Goal: Information Seeking & Learning: Learn about a topic

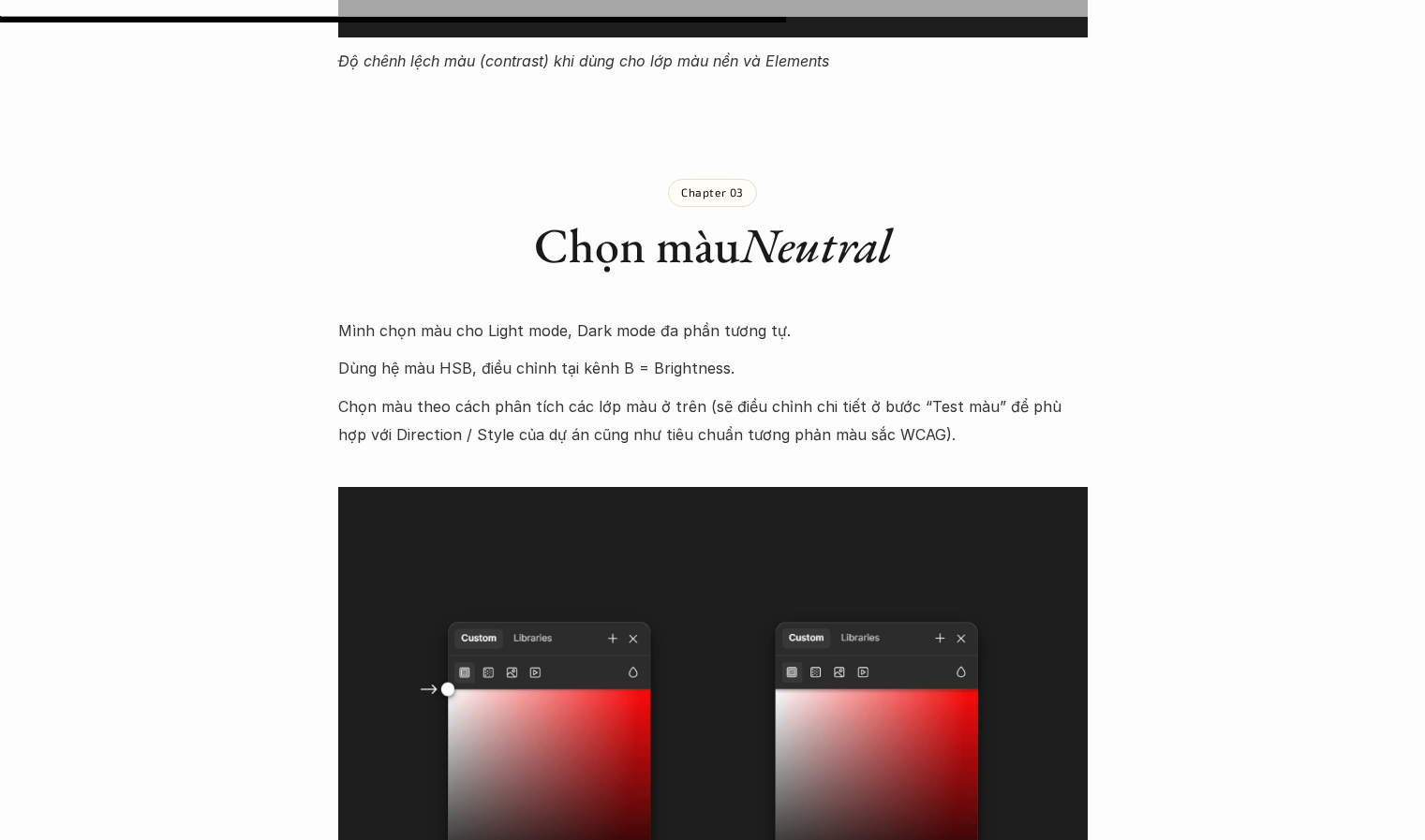
scroll to position [10518, 0]
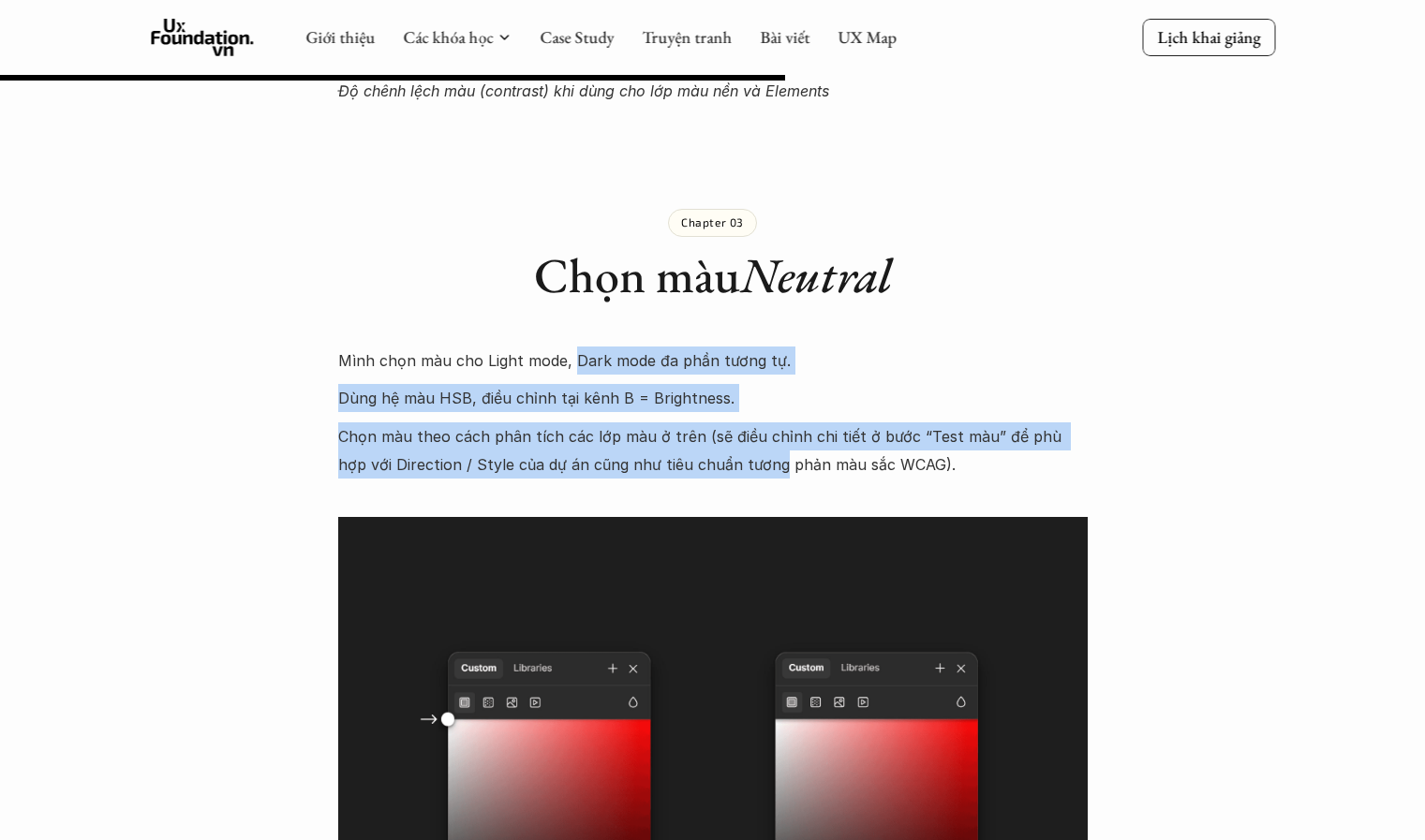
drag, startPoint x: 569, startPoint y: 283, endPoint x: 741, endPoint y: 373, distance: 194.1
click at [741, 422] on p "Chọn màu theo cách phân tích các lớp màu ở trên (sẽ điều chỉnh chi tiết ở bước …" at bounding box center [713, 450] width 750 height 57
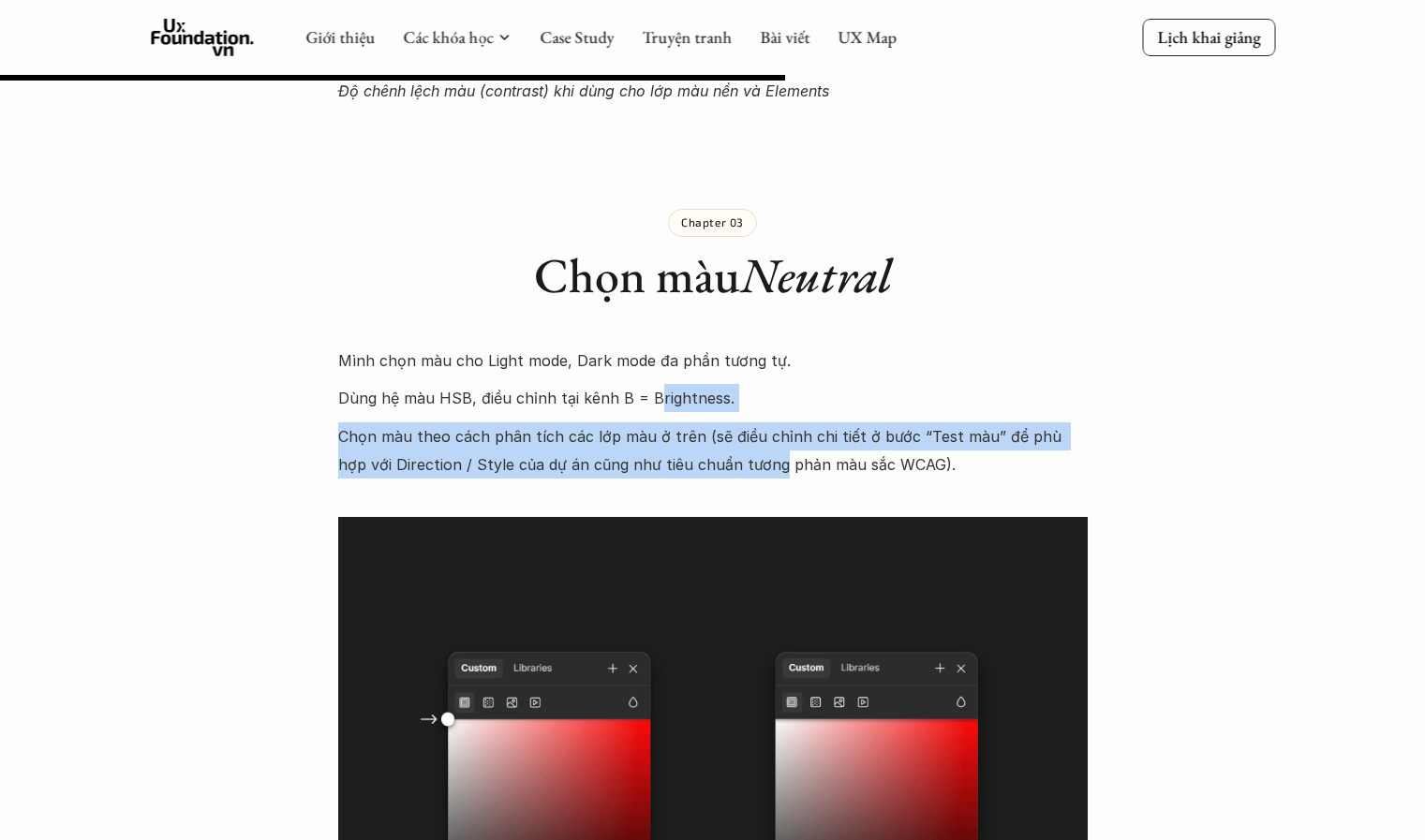
drag, startPoint x: 741, startPoint y: 373, endPoint x: 623, endPoint y: 311, distance: 133.3
click at [623, 384] on p "Dùng hệ màu HSB, điều chỉnh tại kênh B = Brightness." at bounding box center [713, 398] width 750 height 28
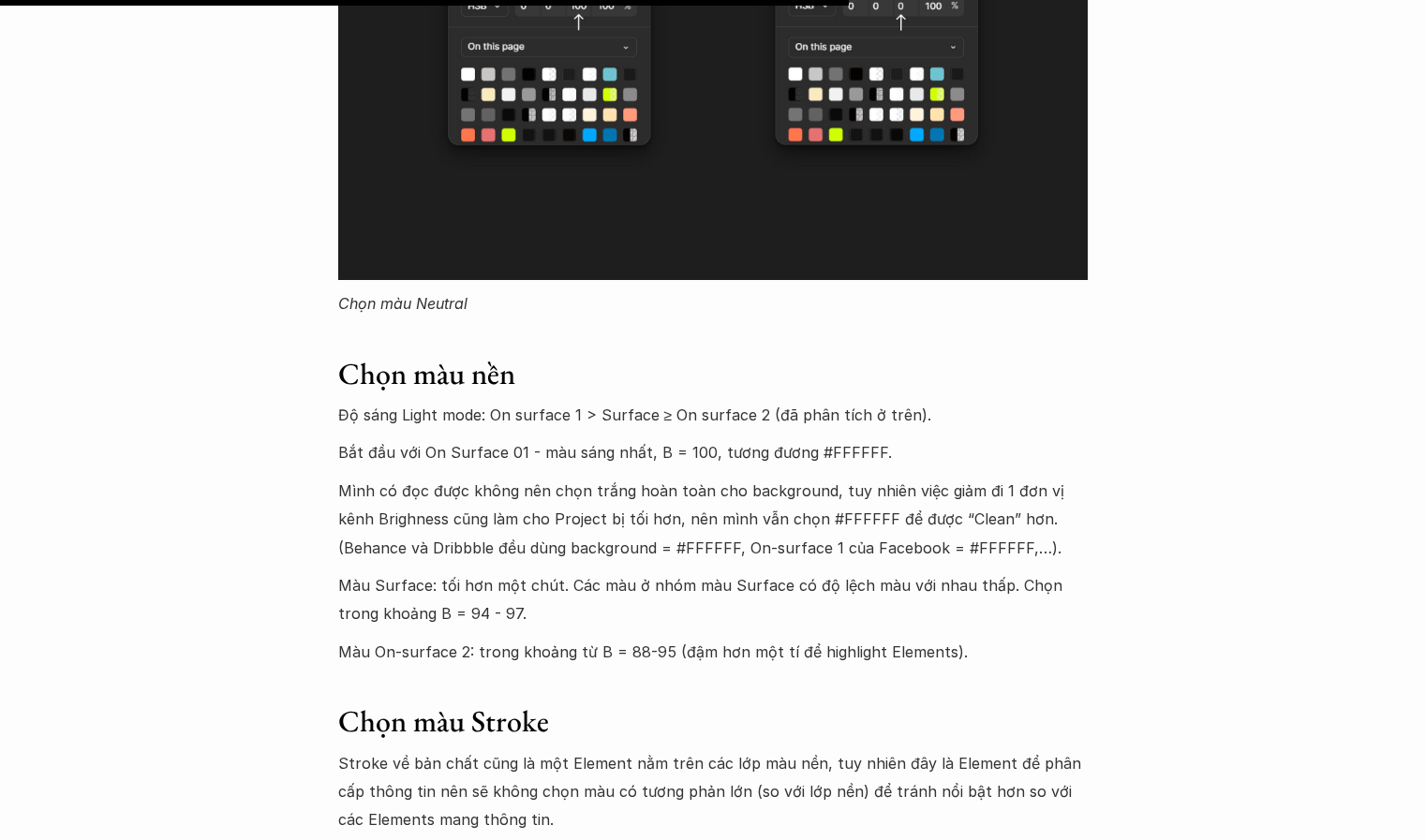
scroll to position [11626, 0]
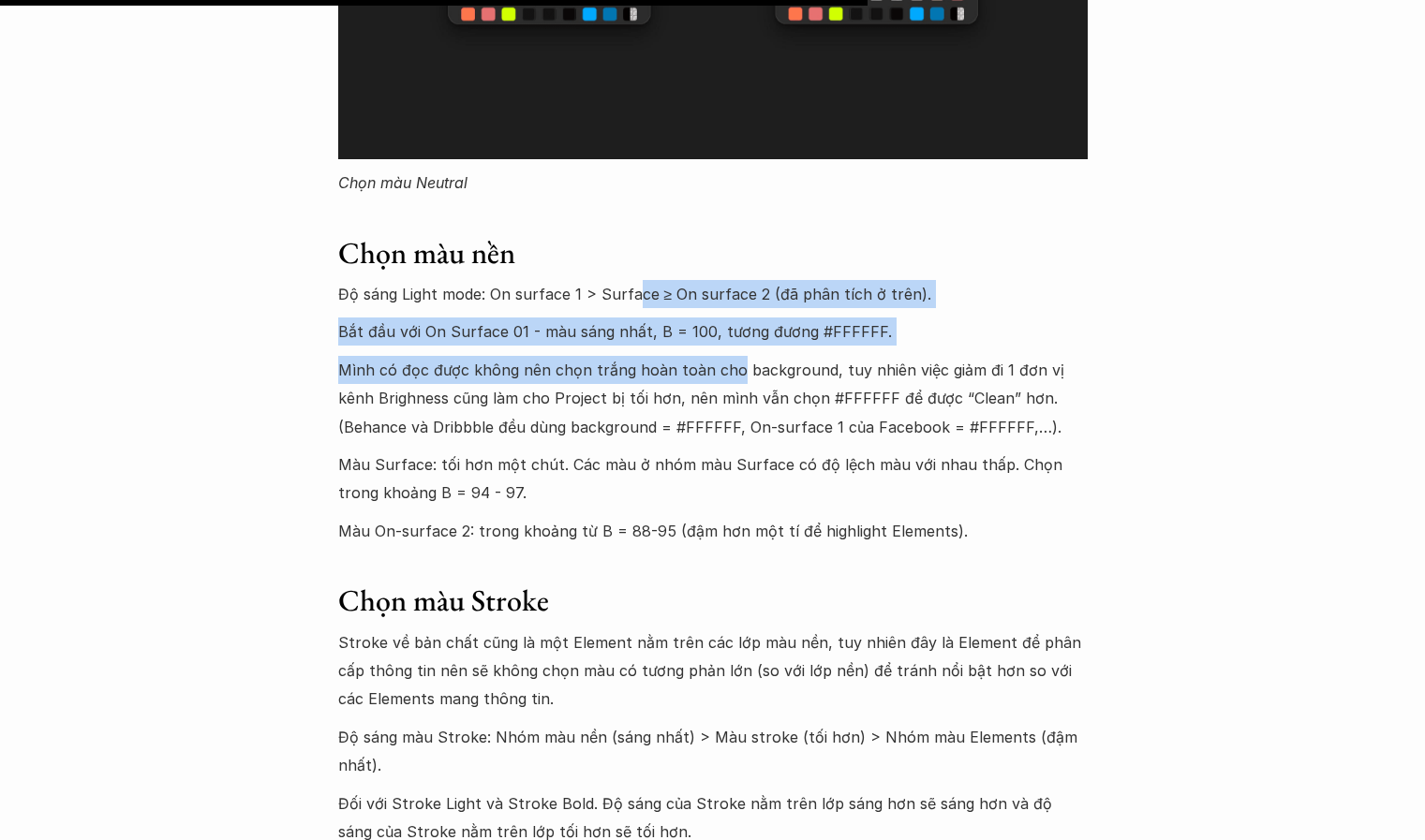
drag, startPoint x: 630, startPoint y: 191, endPoint x: 750, endPoint y: 337, distance: 189.0
click at [750, 337] on div "Mình chọn màu cho Light mode, Dark mode đa phần tương tự. Dùng hệ màu HSB, điều…" at bounding box center [713, 477] width 750 height 2475
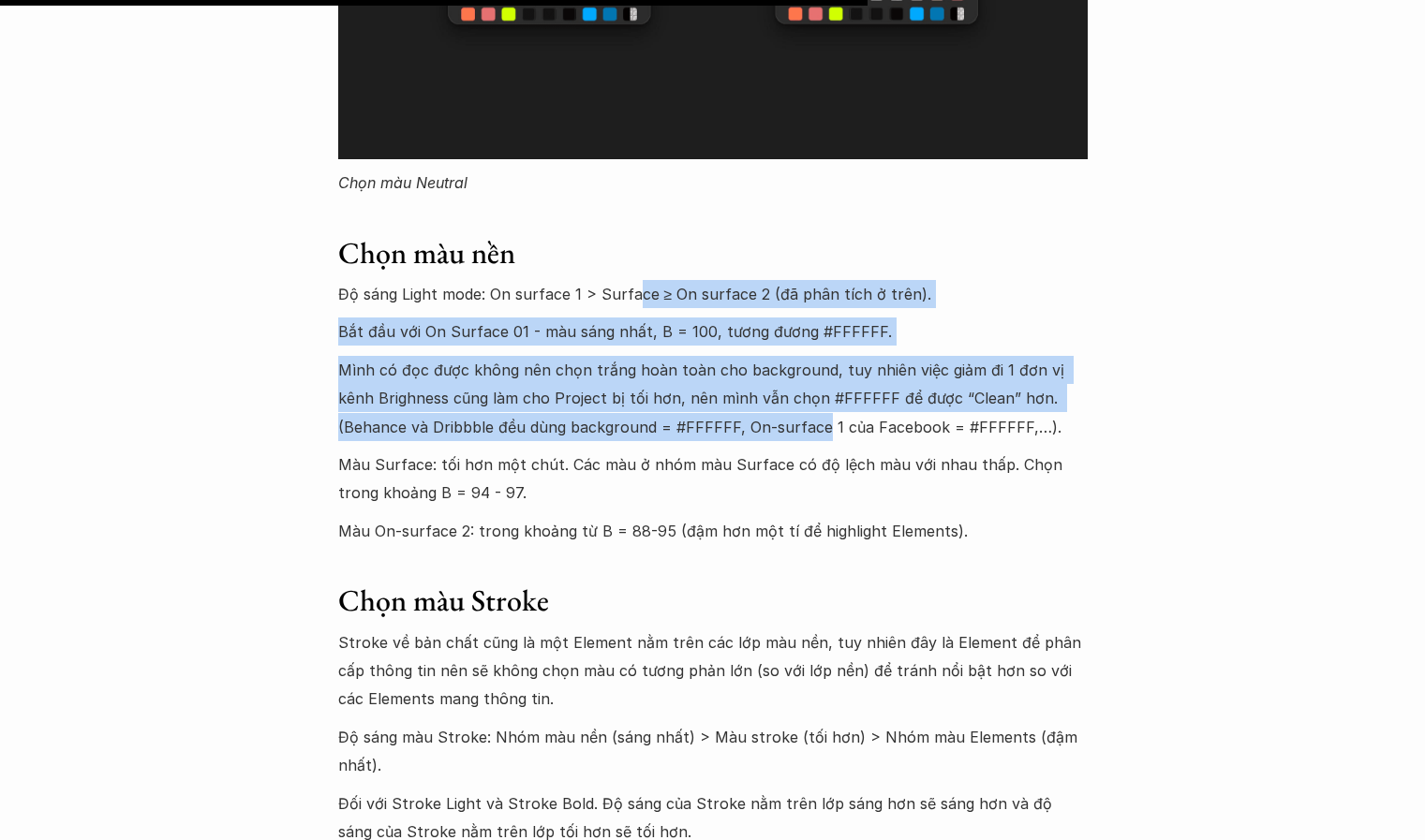
click at [750, 356] on p "Mình có đọc được không nên chọn trắng hoàn toàn cho background, tuy nhiên việc …" at bounding box center [713, 399] width 750 height 85
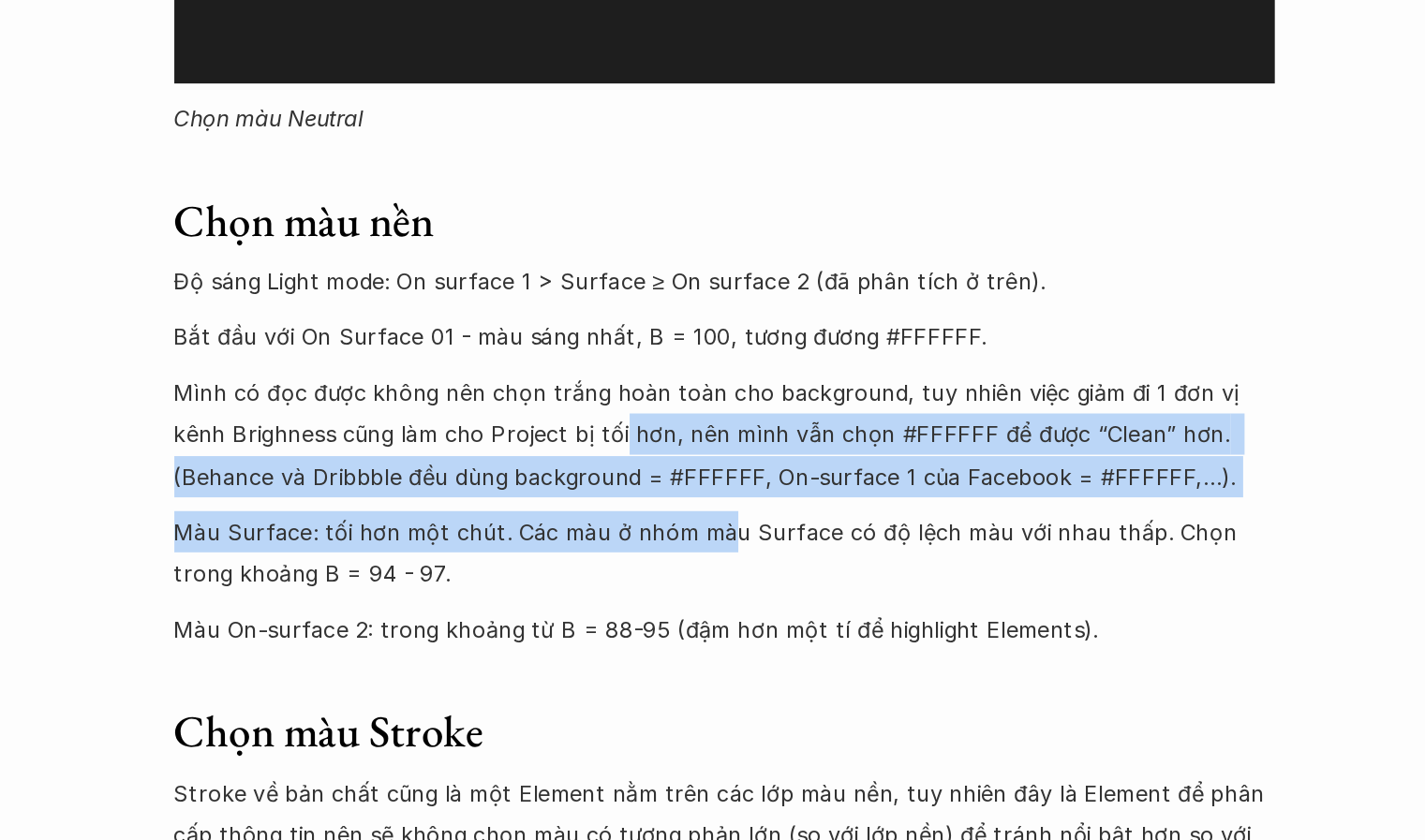
drag, startPoint x: 601, startPoint y: 317, endPoint x: 703, endPoint y: 386, distance: 123.1
click at [703, 386] on div "Mình chọn màu cho Light mode, Dark mode đa phần tương tự. Dùng hệ màu HSB, điều…" at bounding box center [713, 477] width 750 height 2475
click at [703, 450] on p "Màu Surface: tối hơn một chút. Các màu ở nhóm màu Surface có độ lệch màu với nh…" at bounding box center [713, 478] width 750 height 57
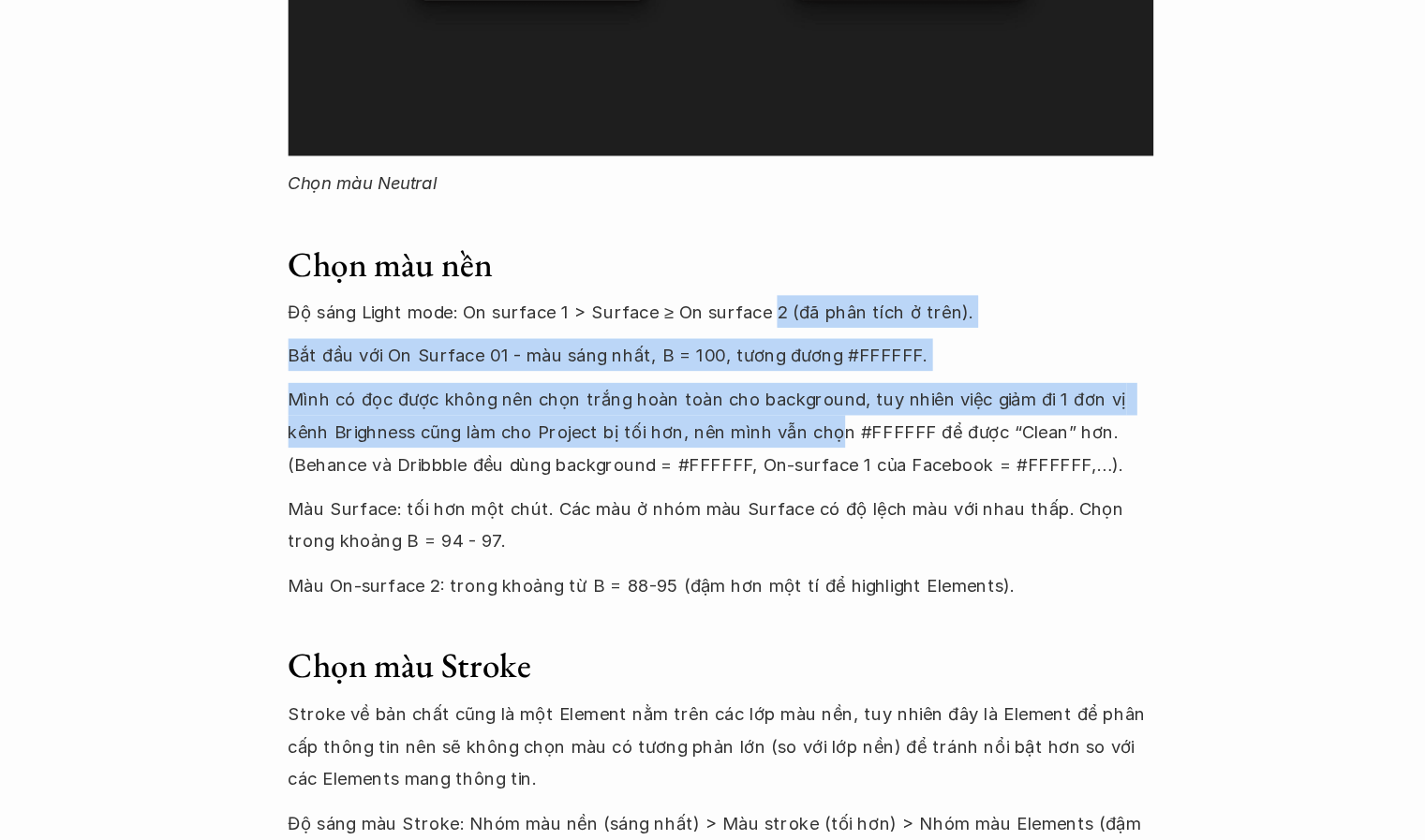
drag, startPoint x: 751, startPoint y: 209, endPoint x: 760, endPoint y: 370, distance: 161.3
click at [760, 370] on div "Mình chọn màu cho Light mode, Dark mode đa phần tương tự. Dùng hệ màu HSB, điều…" at bounding box center [713, 477] width 750 height 2475
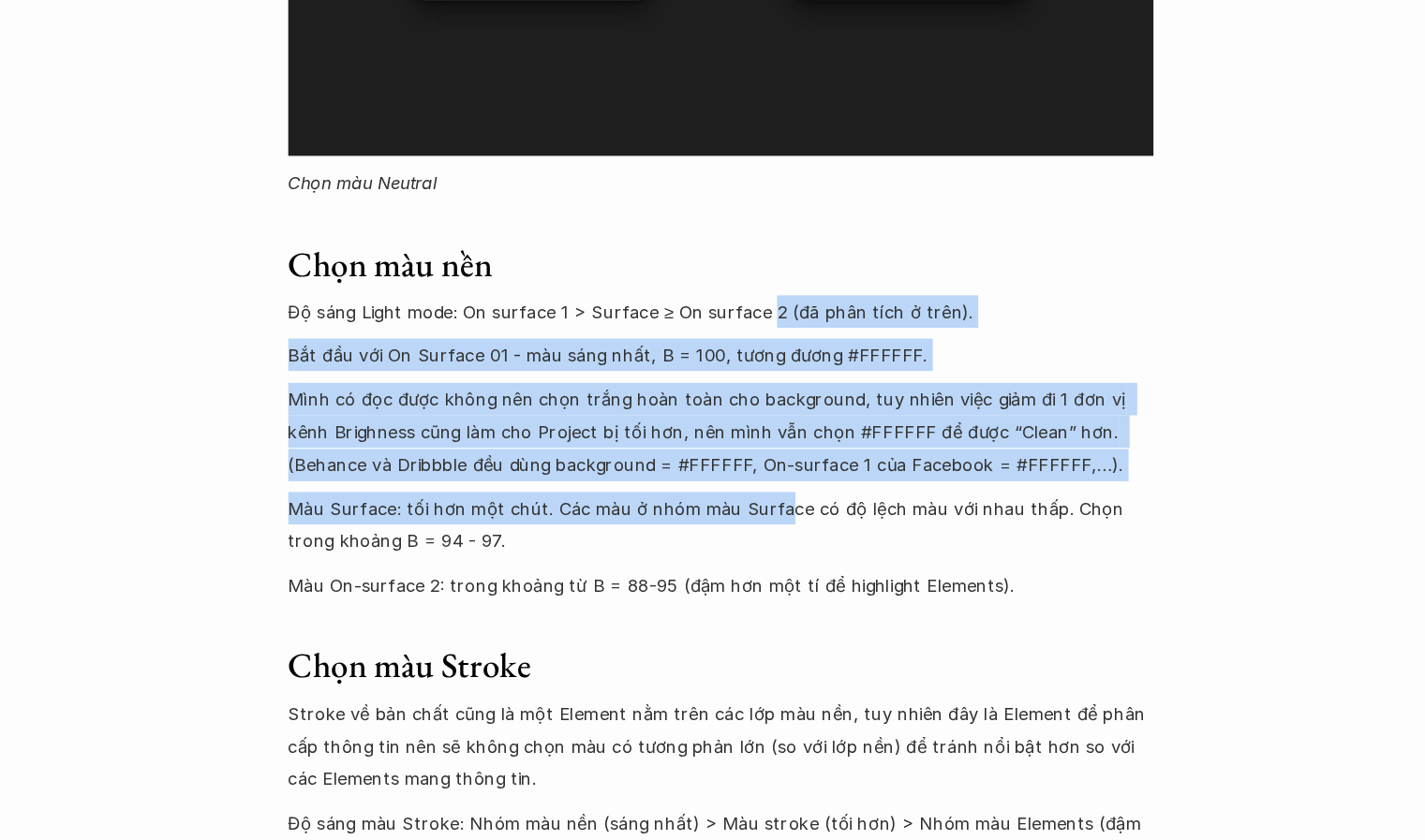
click at [760, 450] on p "Màu Surface: tối hơn một chút. Các màu ở nhóm màu Surface có độ lệch màu với nh…" at bounding box center [713, 478] width 750 height 57
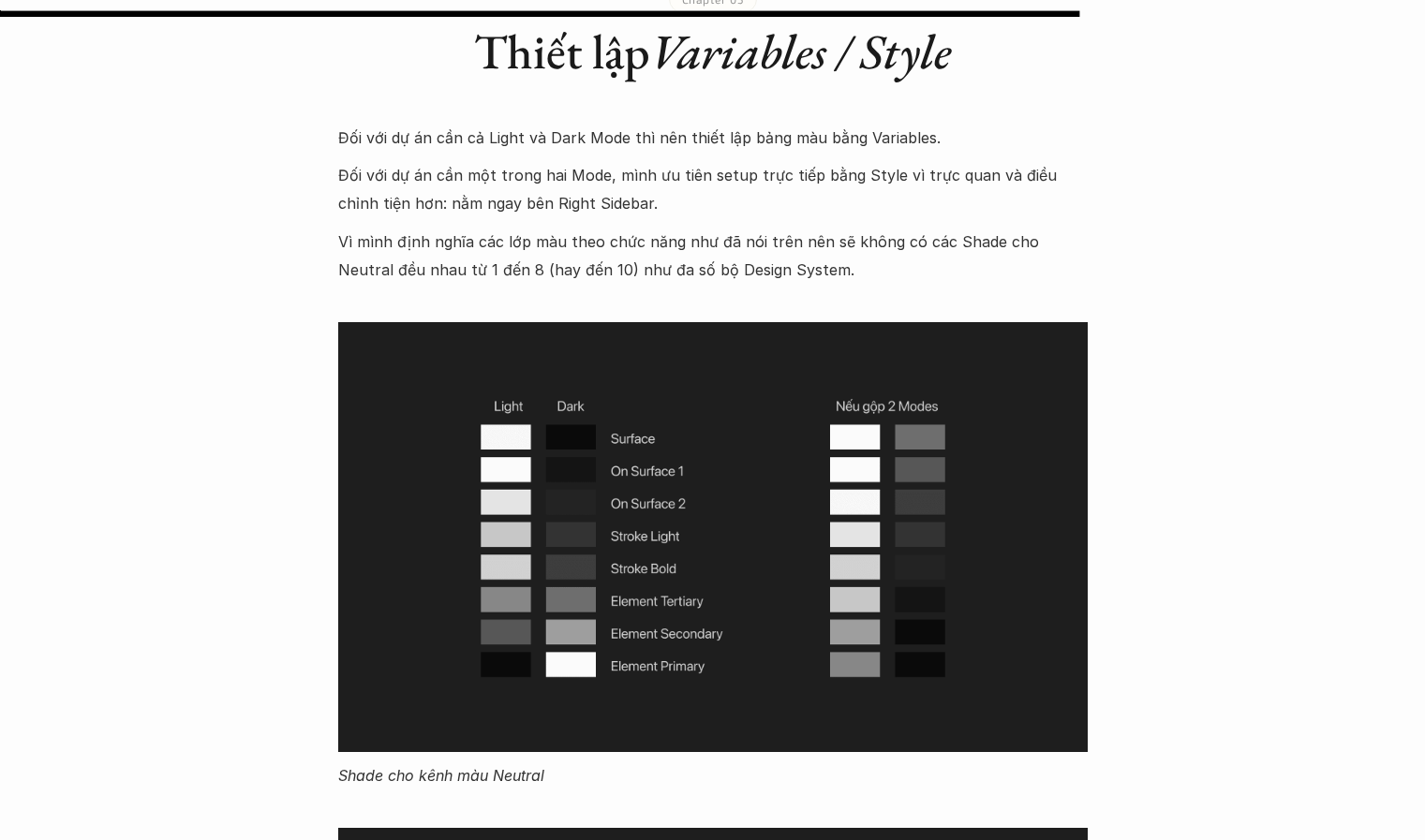
scroll to position [14469, 0]
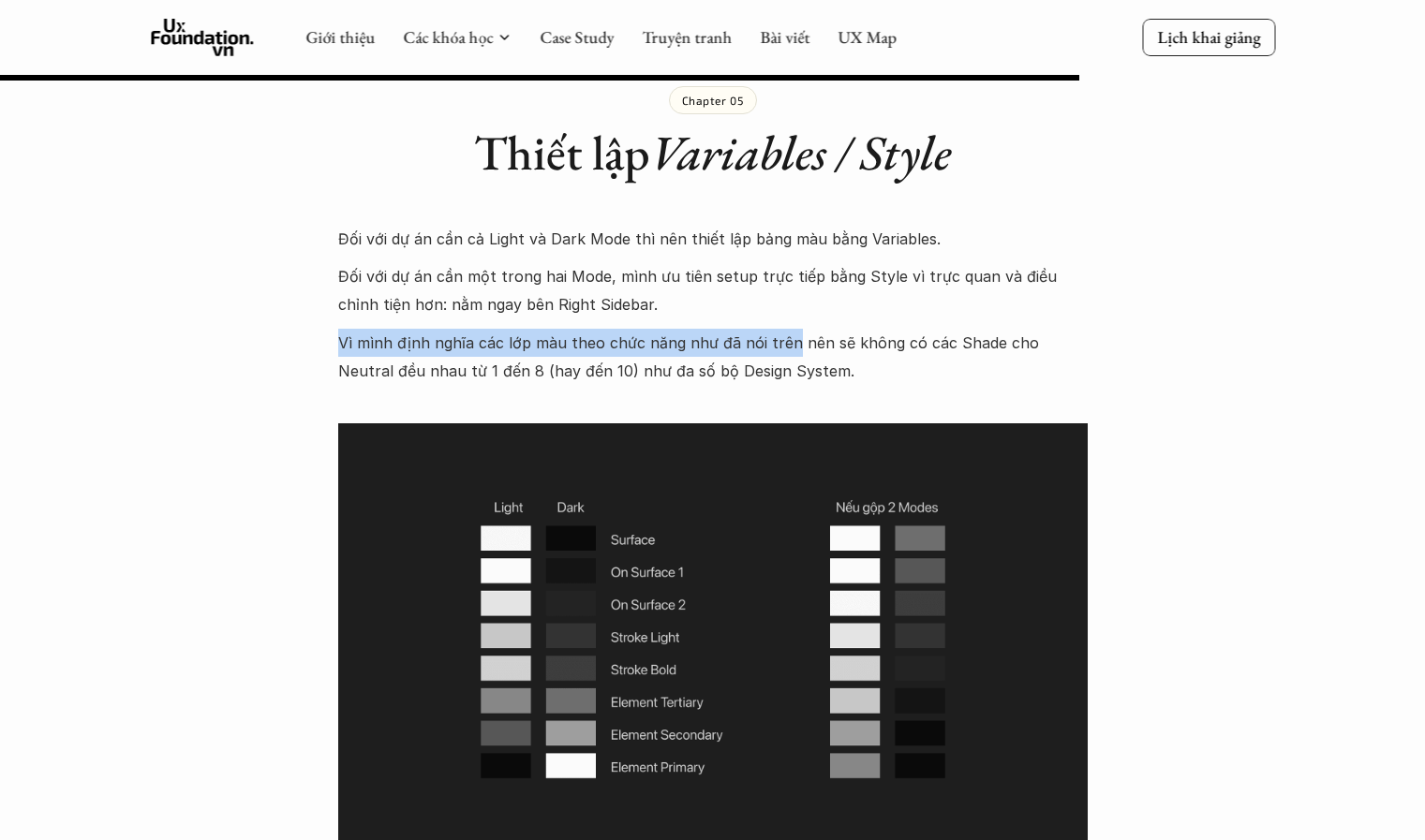
drag, startPoint x: 650, startPoint y: 194, endPoint x: 786, endPoint y: 222, distance: 138.9
click at [786, 329] on p "Vì mình định nghĩa các lớp màu theo chức năng như đã nói trên nên sẽ không có c…" at bounding box center [713, 357] width 750 height 57
drag, startPoint x: 701, startPoint y: 210, endPoint x: 791, endPoint y: 234, distance: 93.1
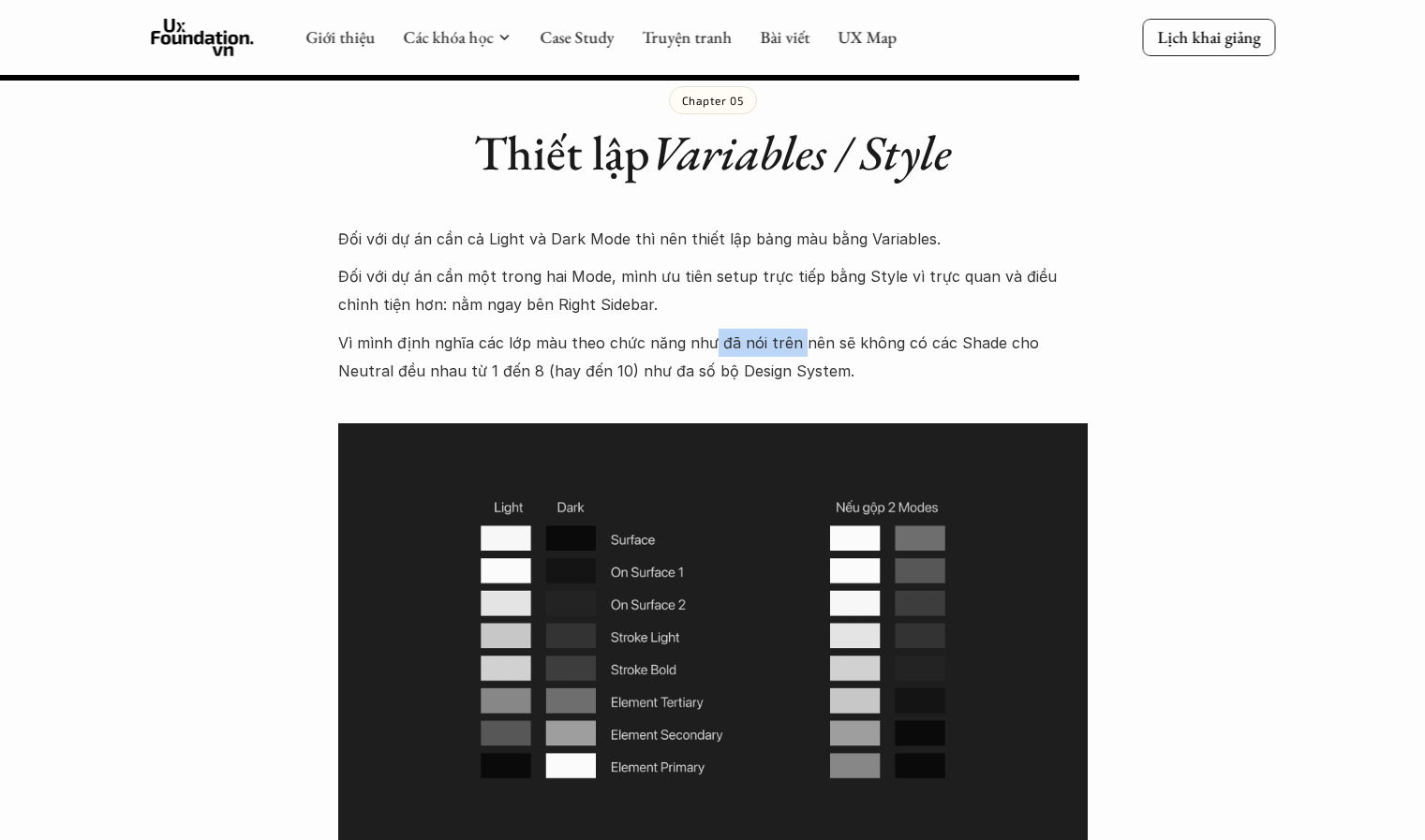
click at [791, 329] on p "Vì mình định nghĩa các lớp màu theo chức năng như đã nói trên nên sẽ không có c…" at bounding box center [713, 357] width 750 height 57
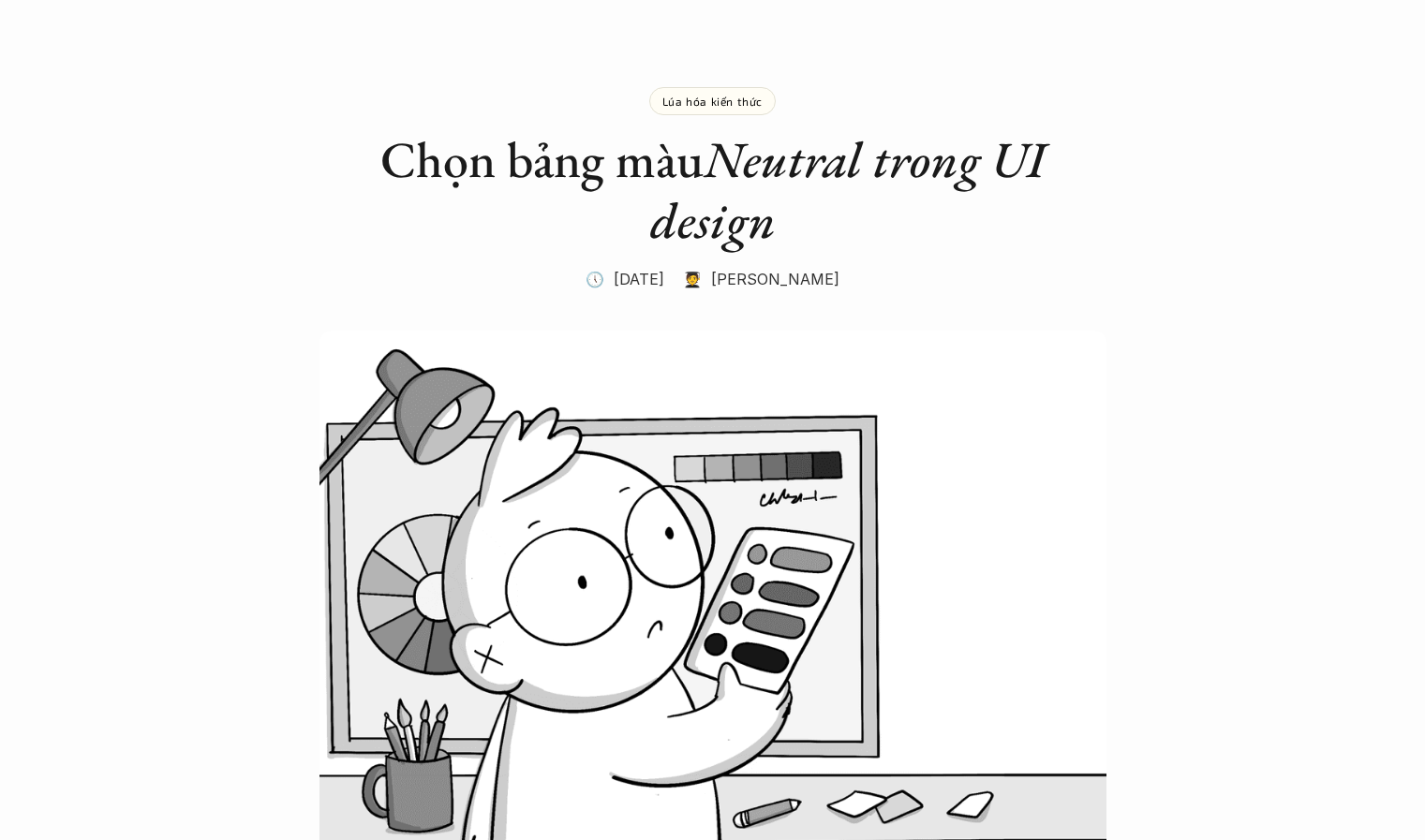
scroll to position [0, 0]
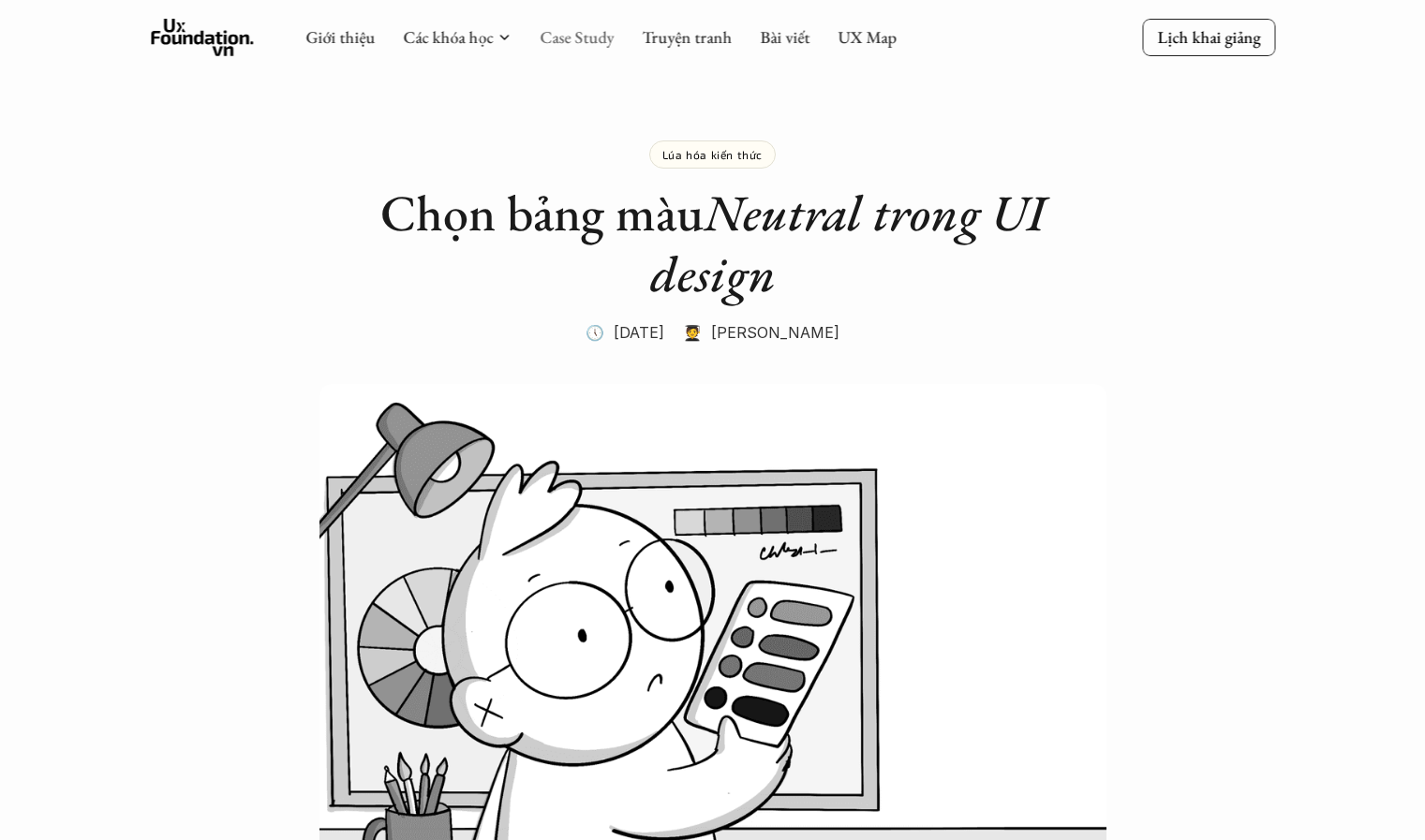
click at [586, 29] on link "Case Study" at bounding box center [577, 37] width 74 height 22
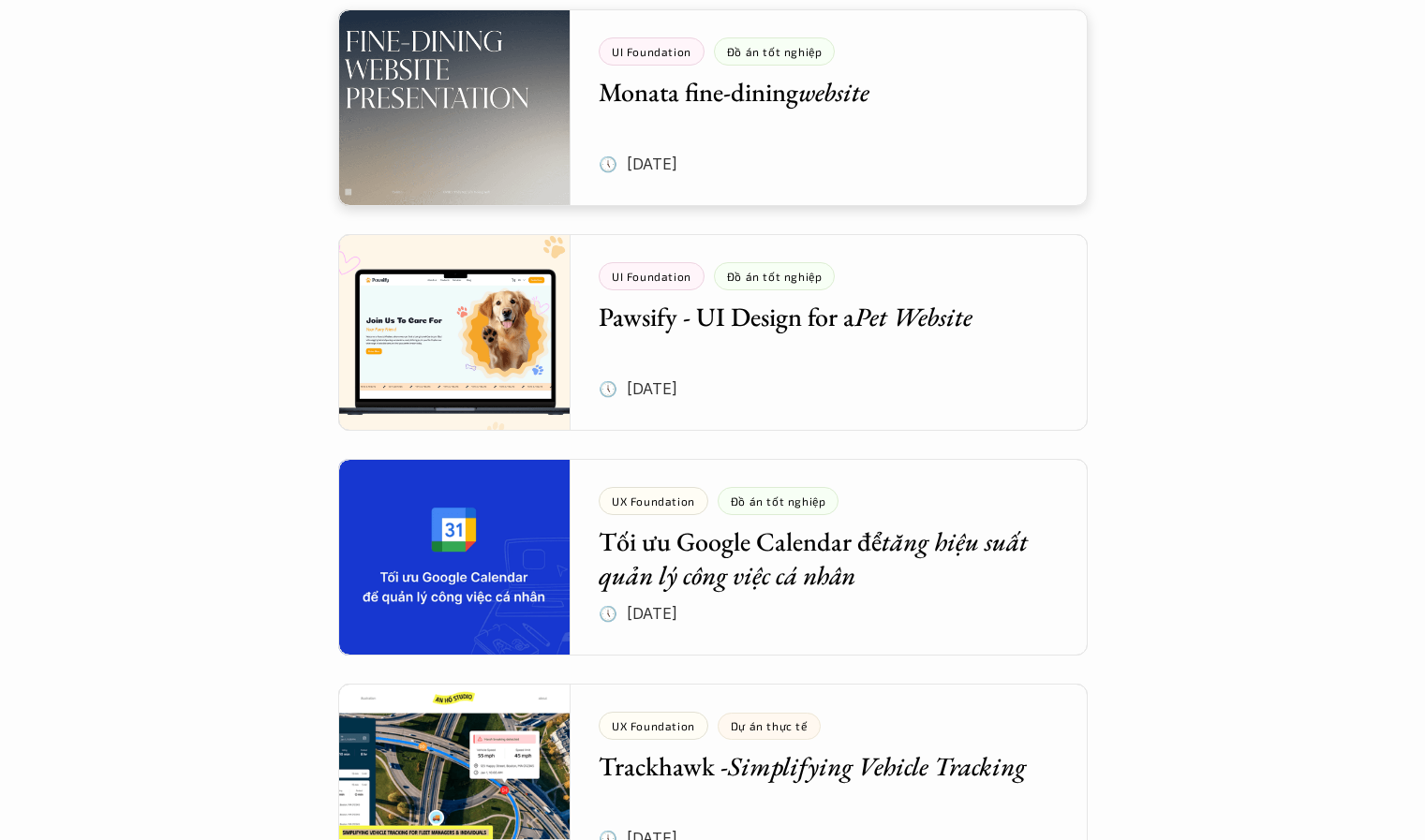
scroll to position [877, 0]
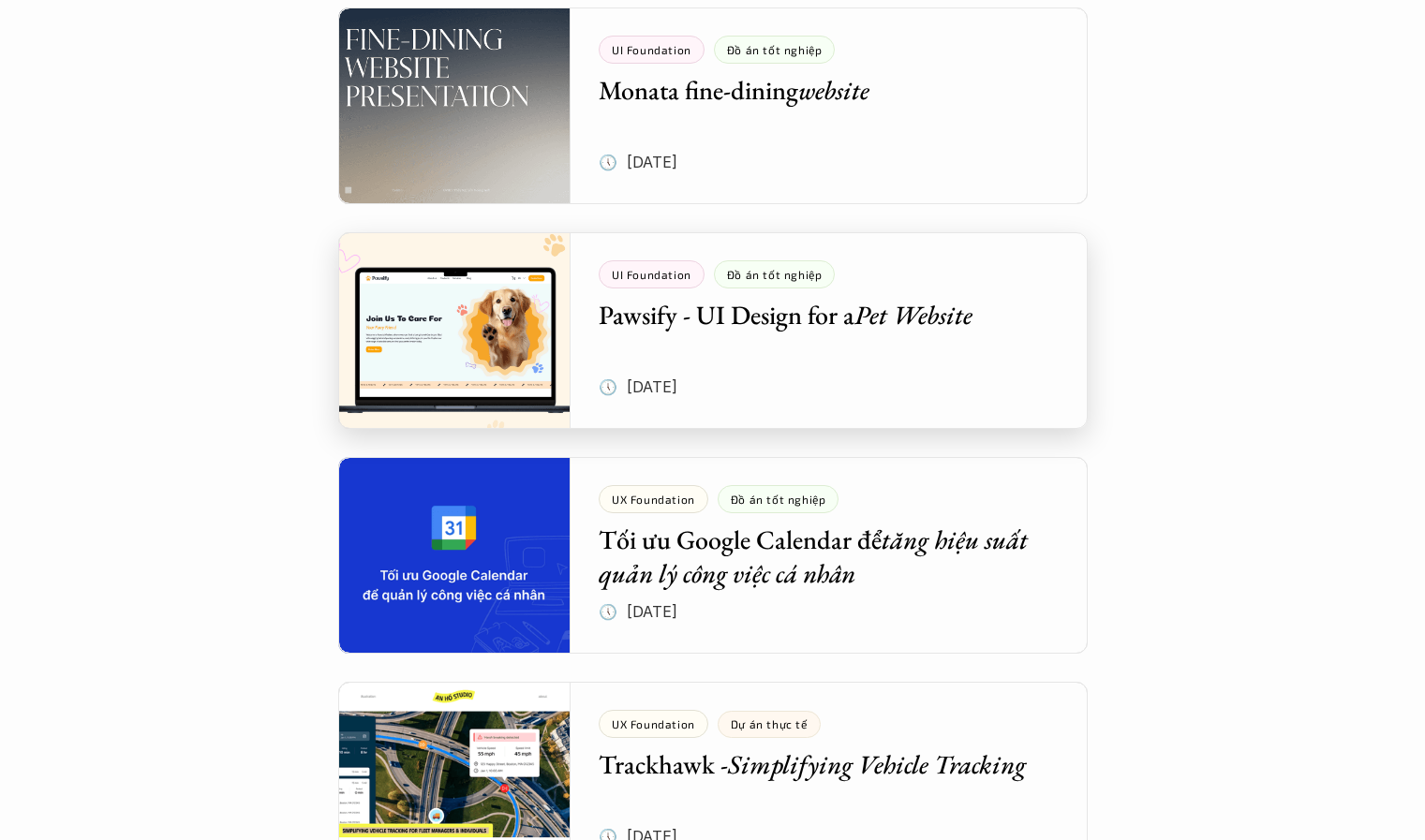
click at [802, 302] on div at bounding box center [713, 331] width 750 height 197
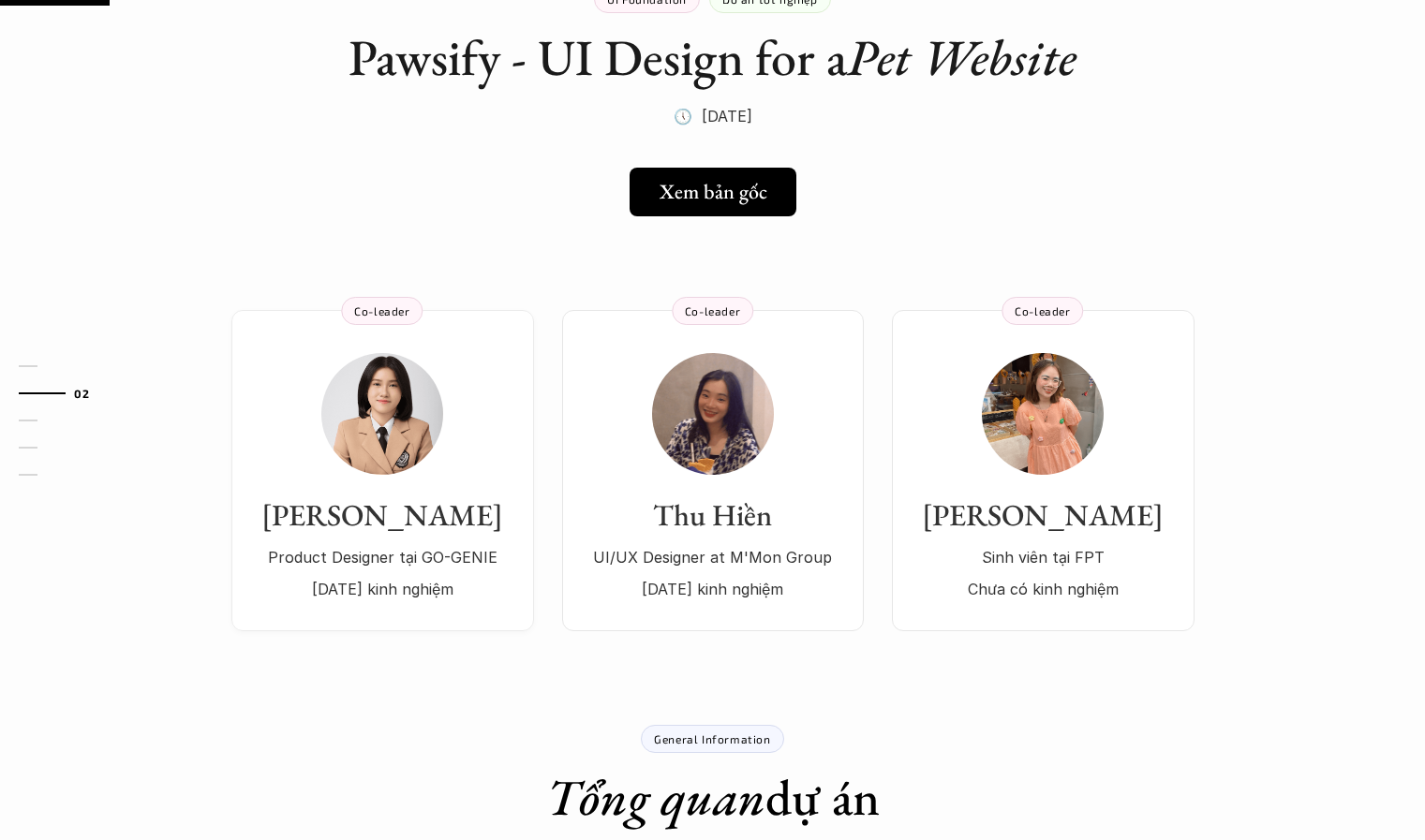
scroll to position [152, 0]
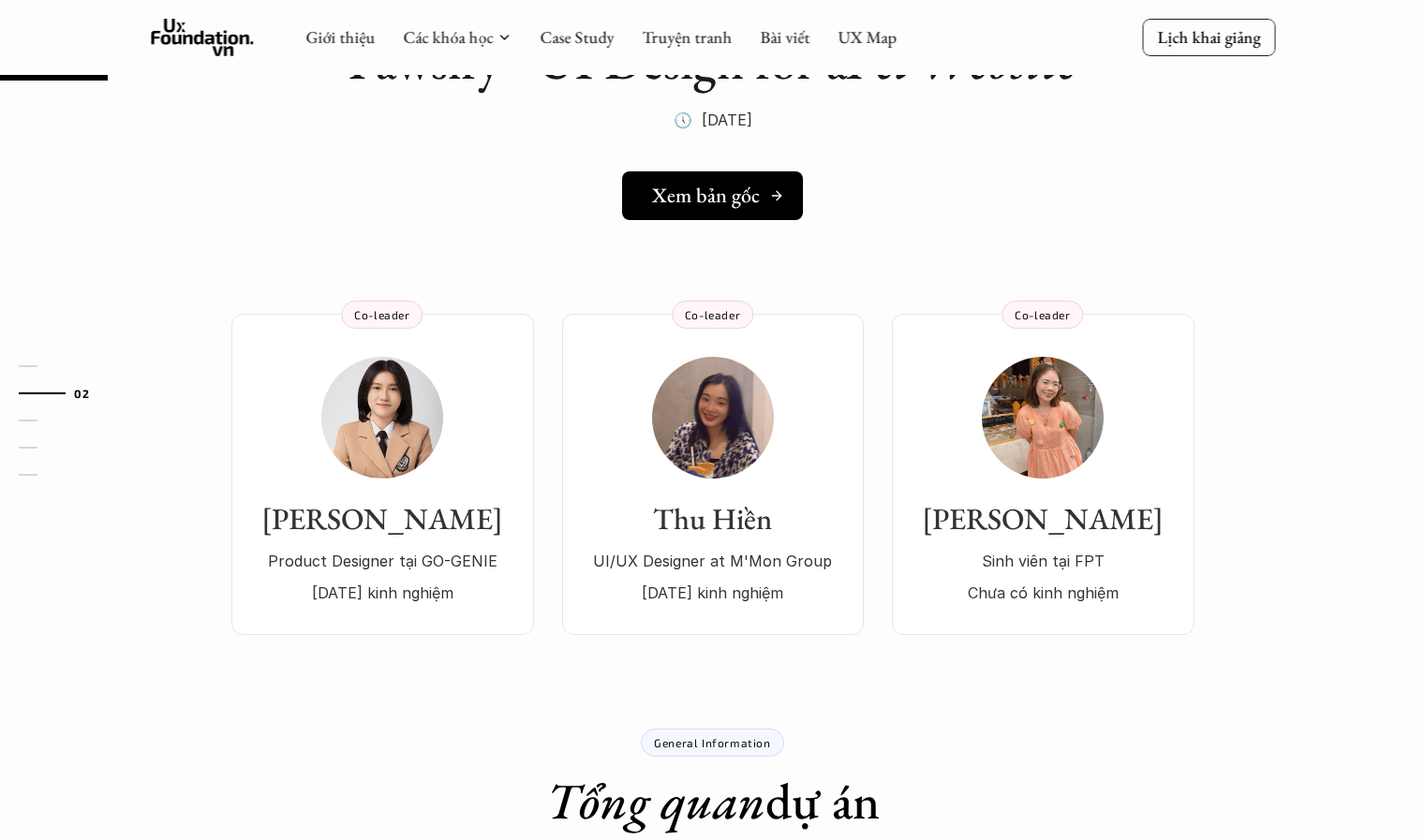
click at [715, 191] on h5 "Xem bản gốc" at bounding box center [706, 196] width 107 height 24
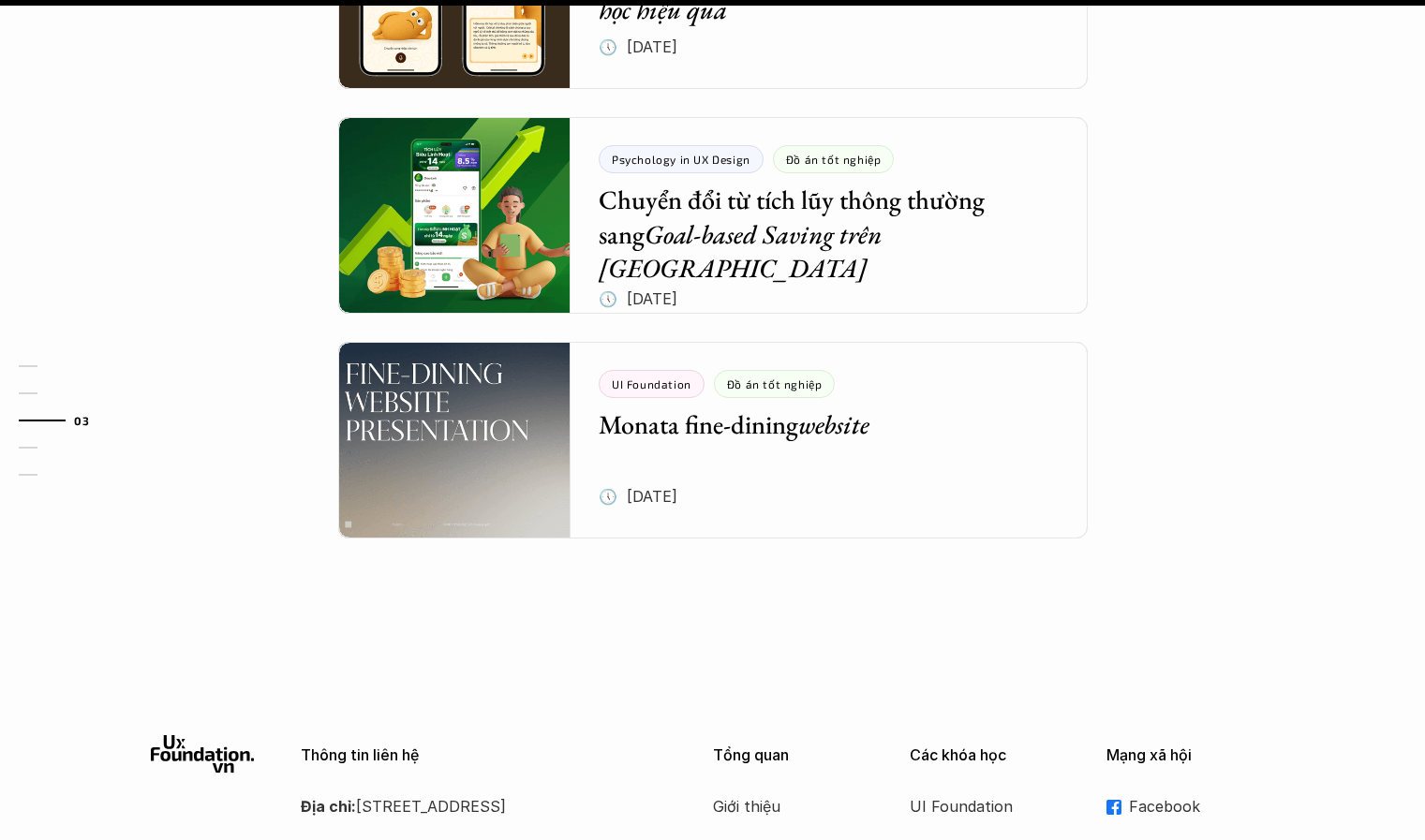
scroll to position [2283, 0]
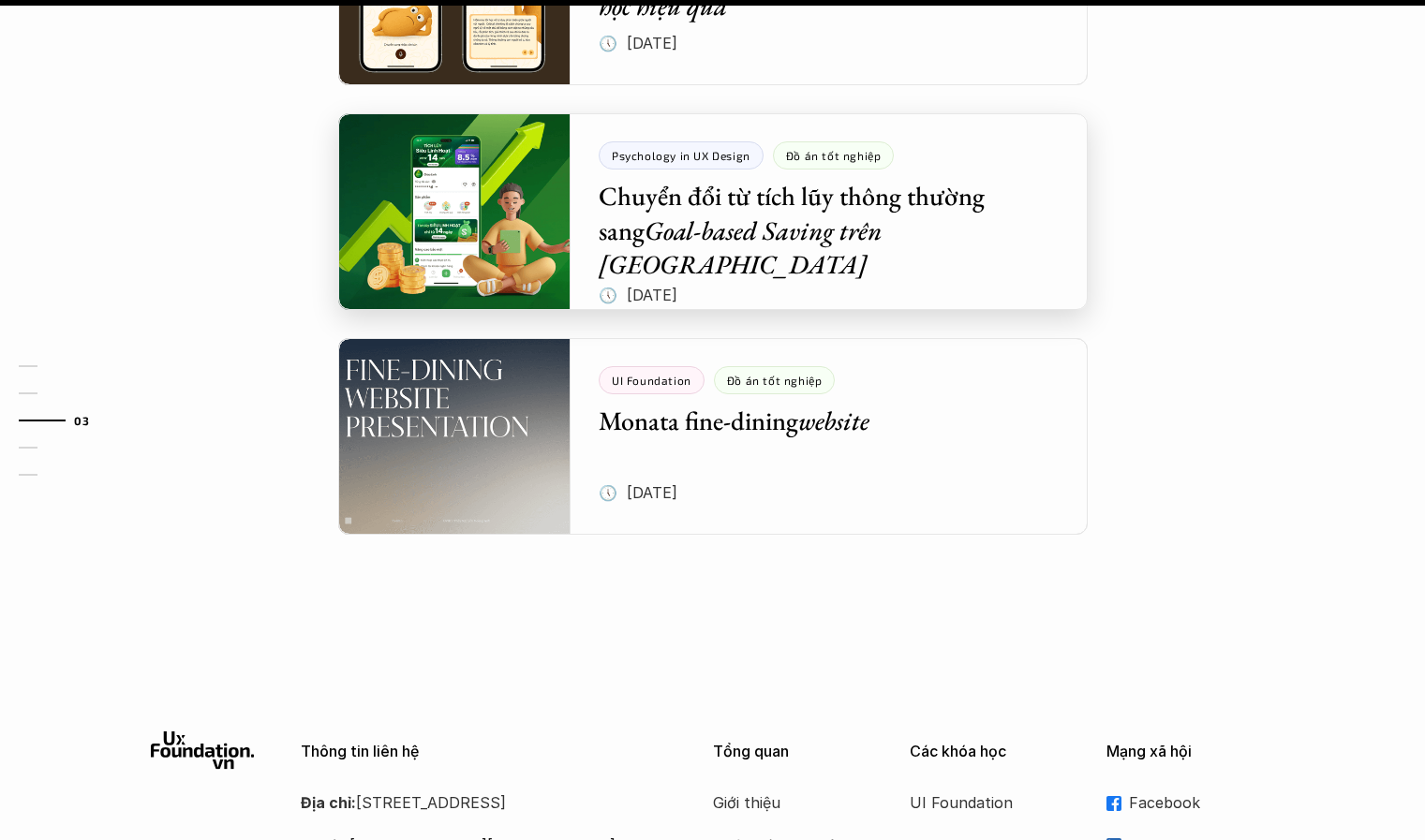
click at [798, 154] on div at bounding box center [713, 212] width 750 height 197
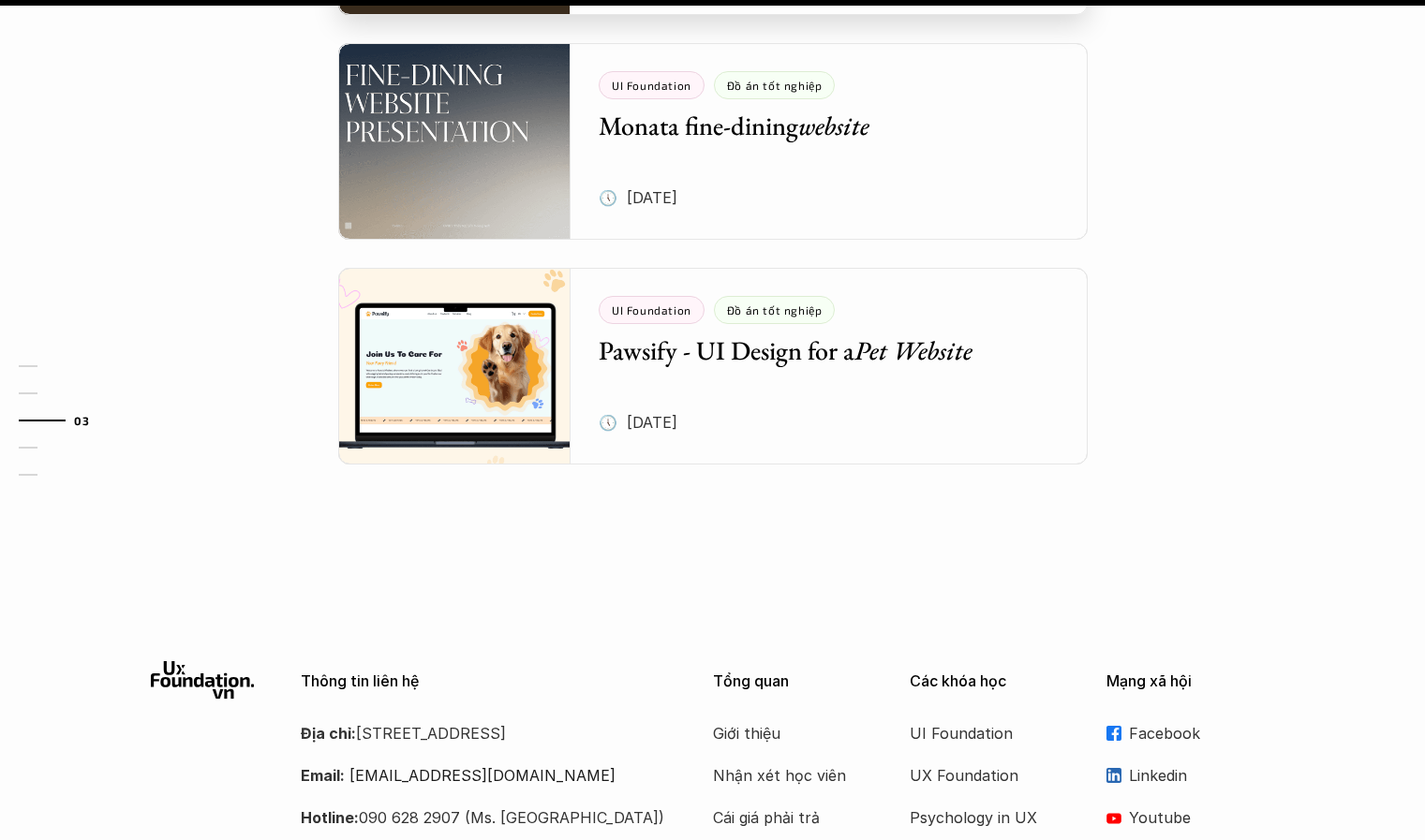
scroll to position [2592, 0]
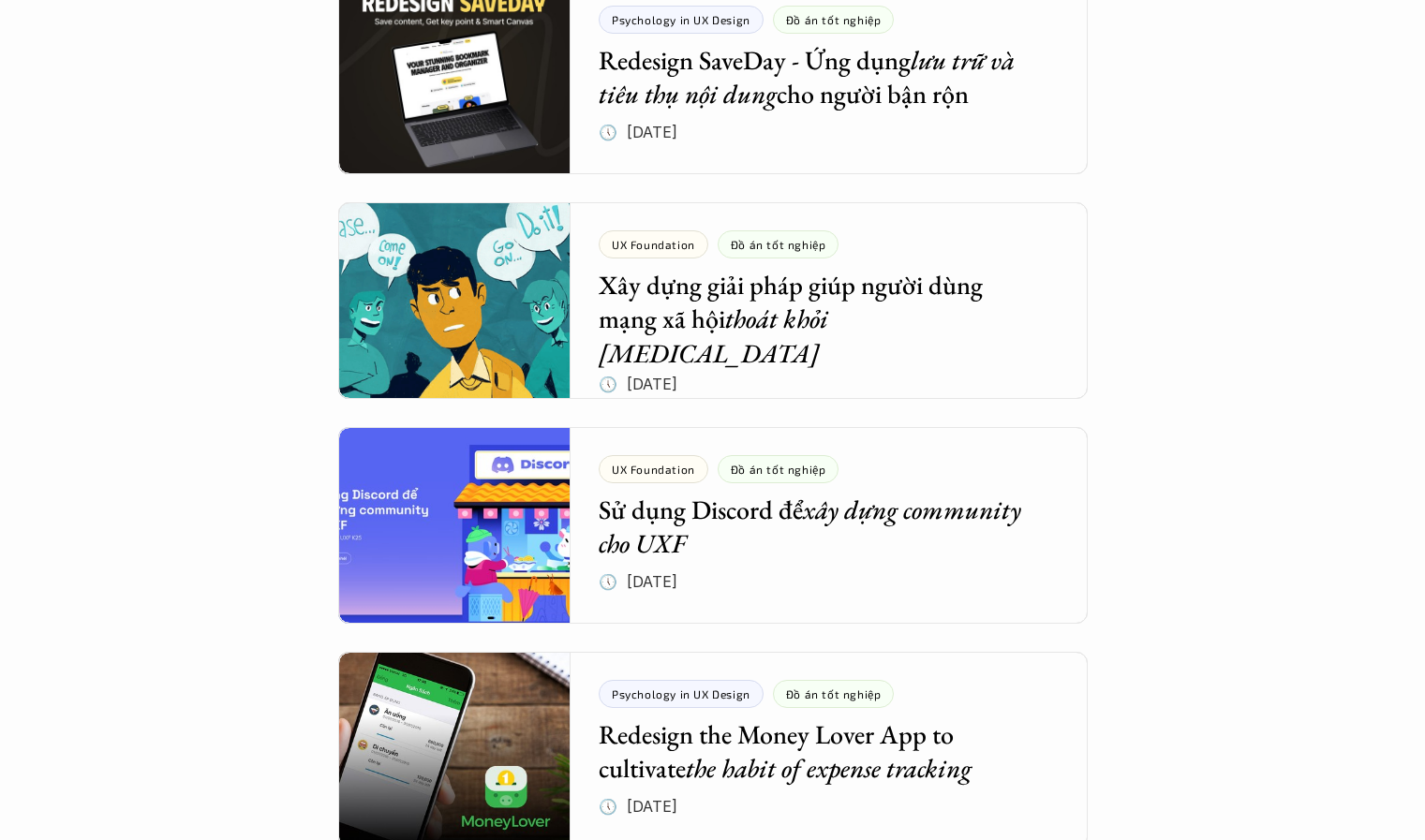
scroll to position [2032, 0]
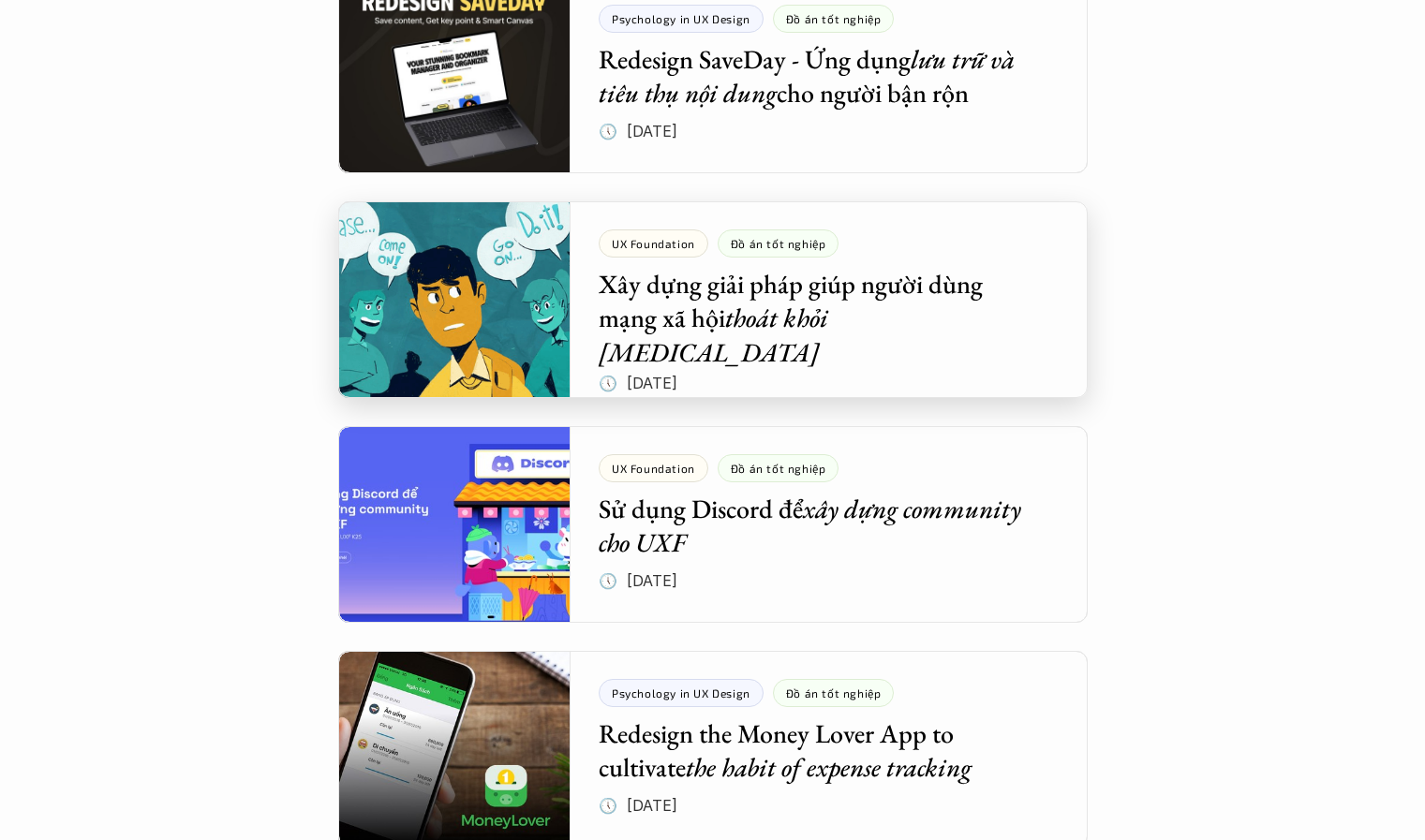
click at [710, 312] on div at bounding box center [713, 300] width 750 height 197
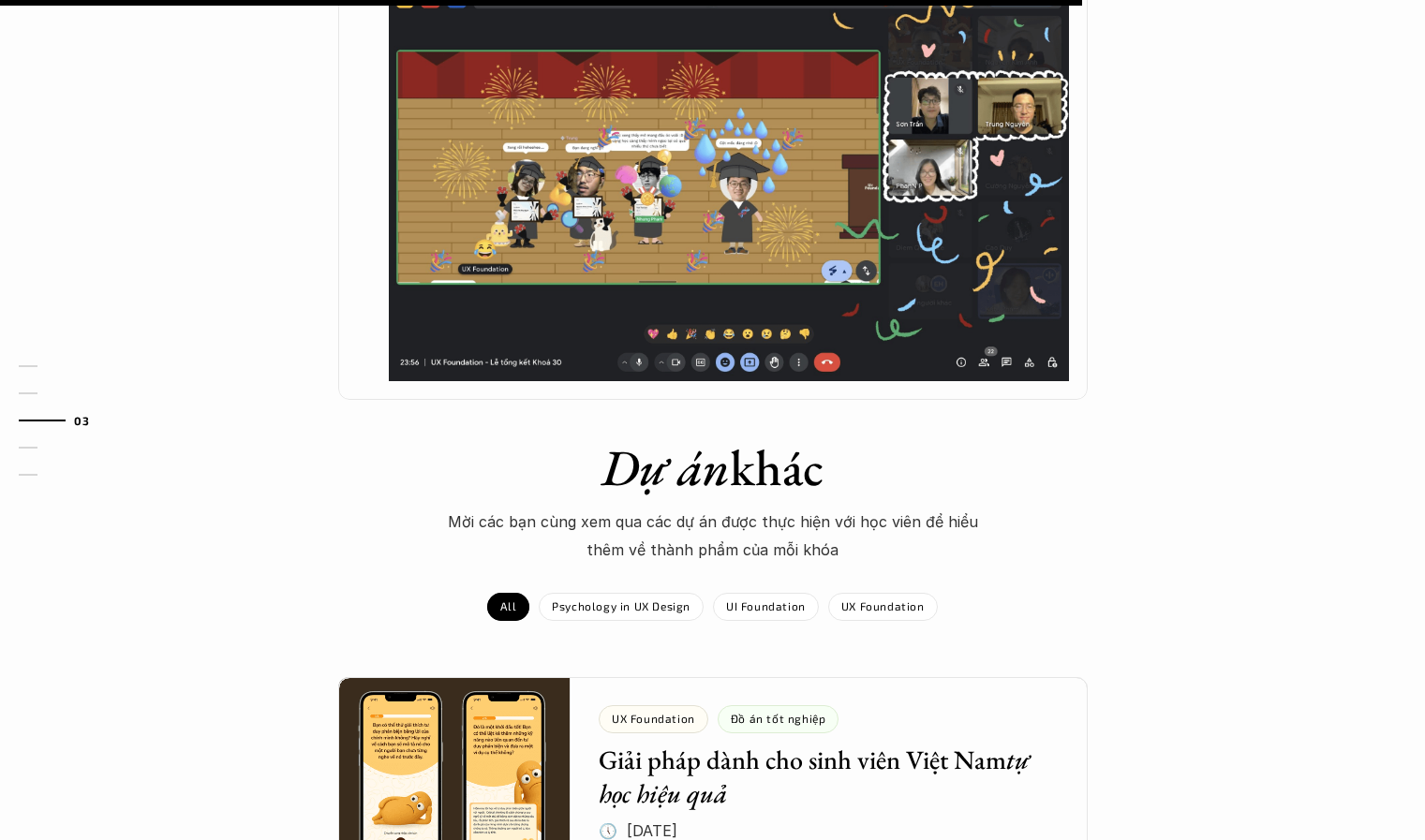
scroll to position [1496, 0]
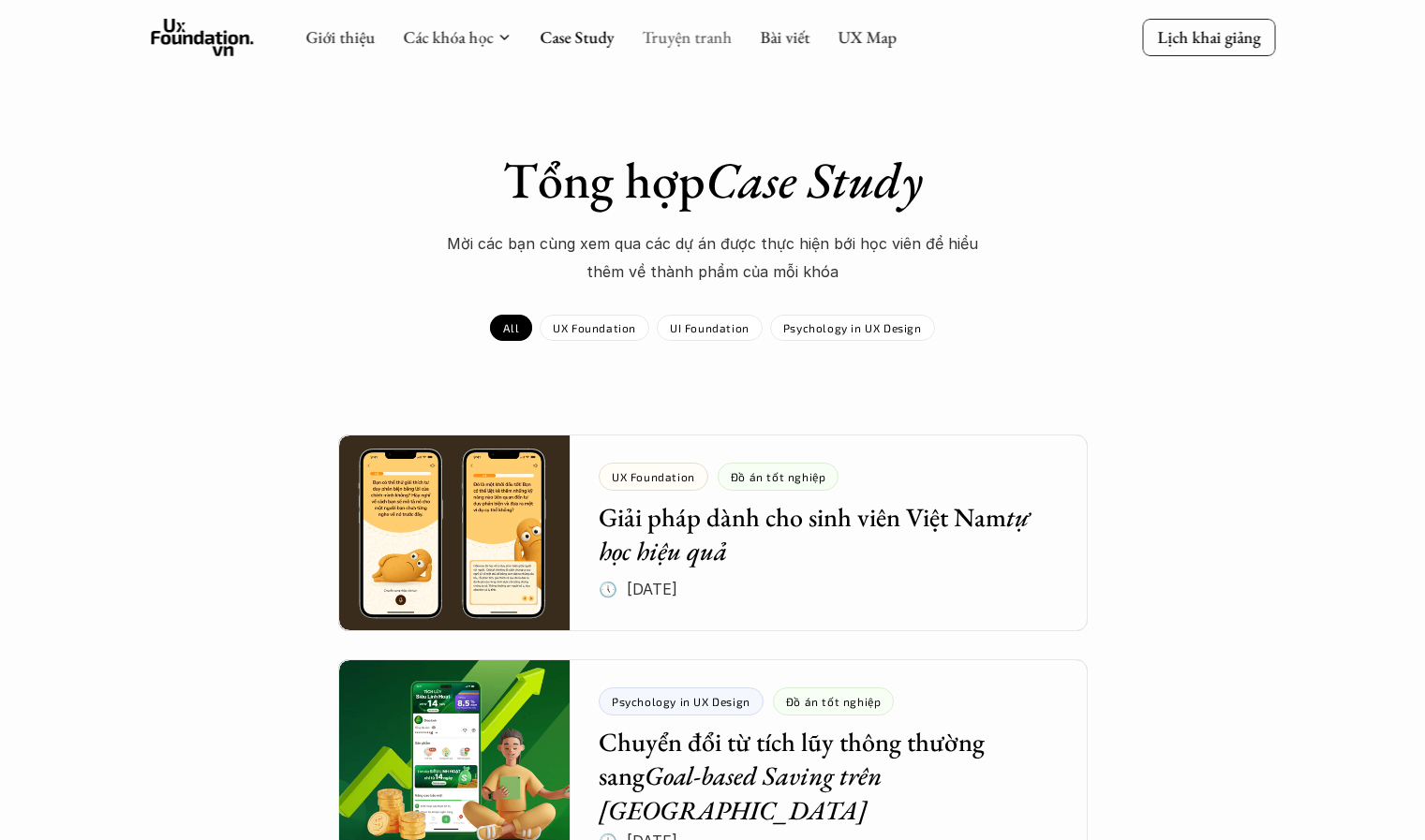
click at [683, 27] on link "Truyện tranh" at bounding box center [686, 37] width 89 height 22
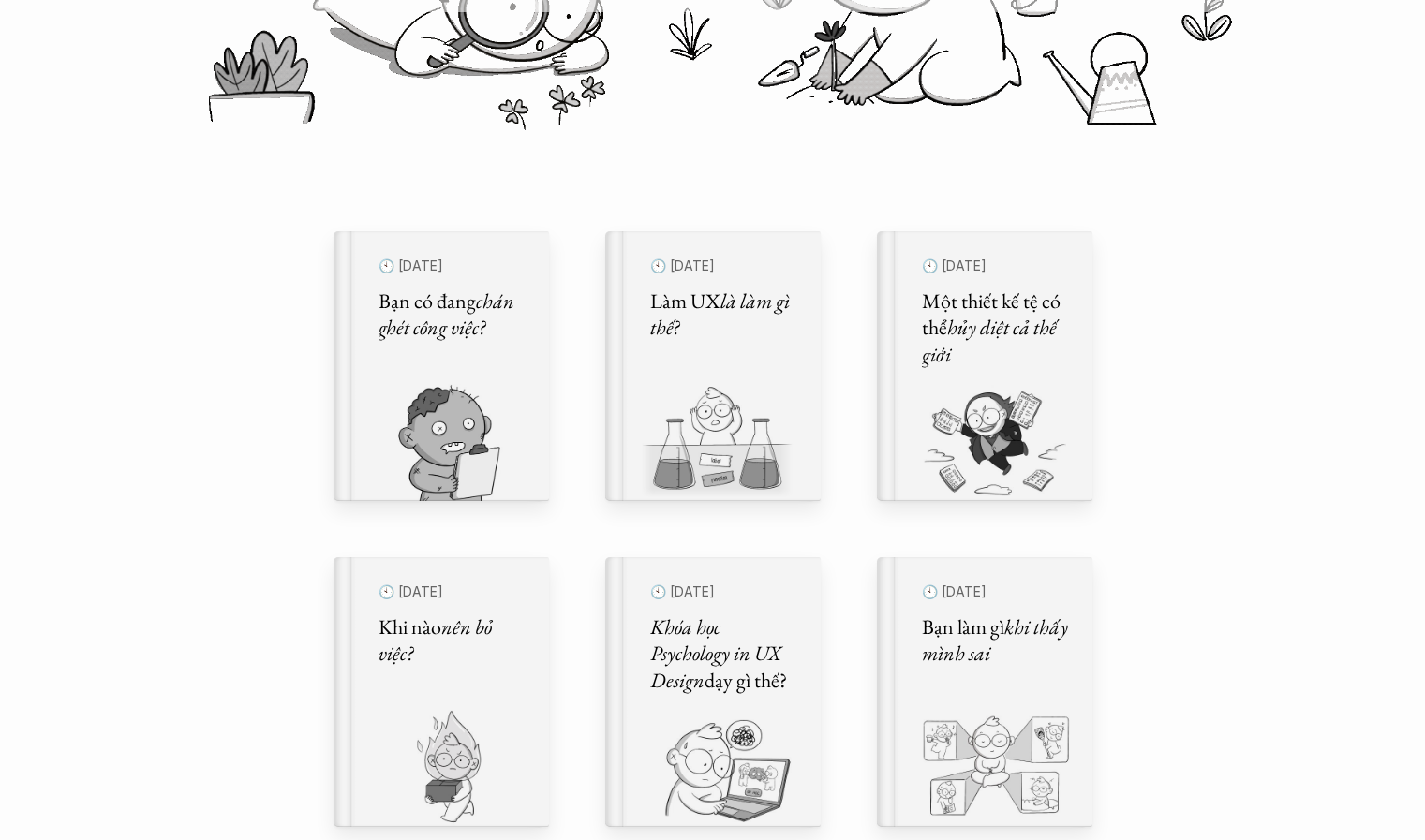
scroll to position [456, 0]
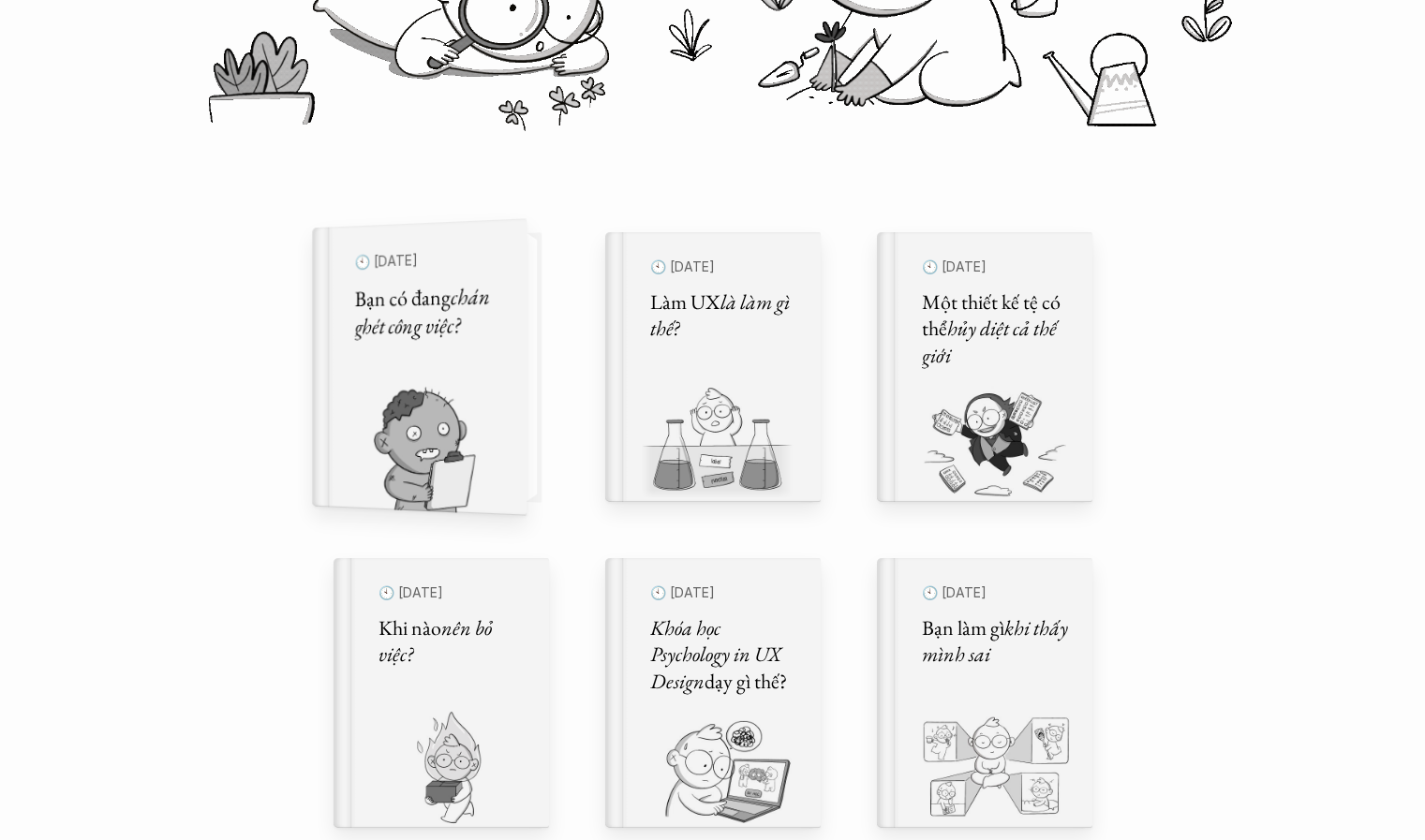
click at [492, 402] on img at bounding box center [408, 450] width 192 height 129
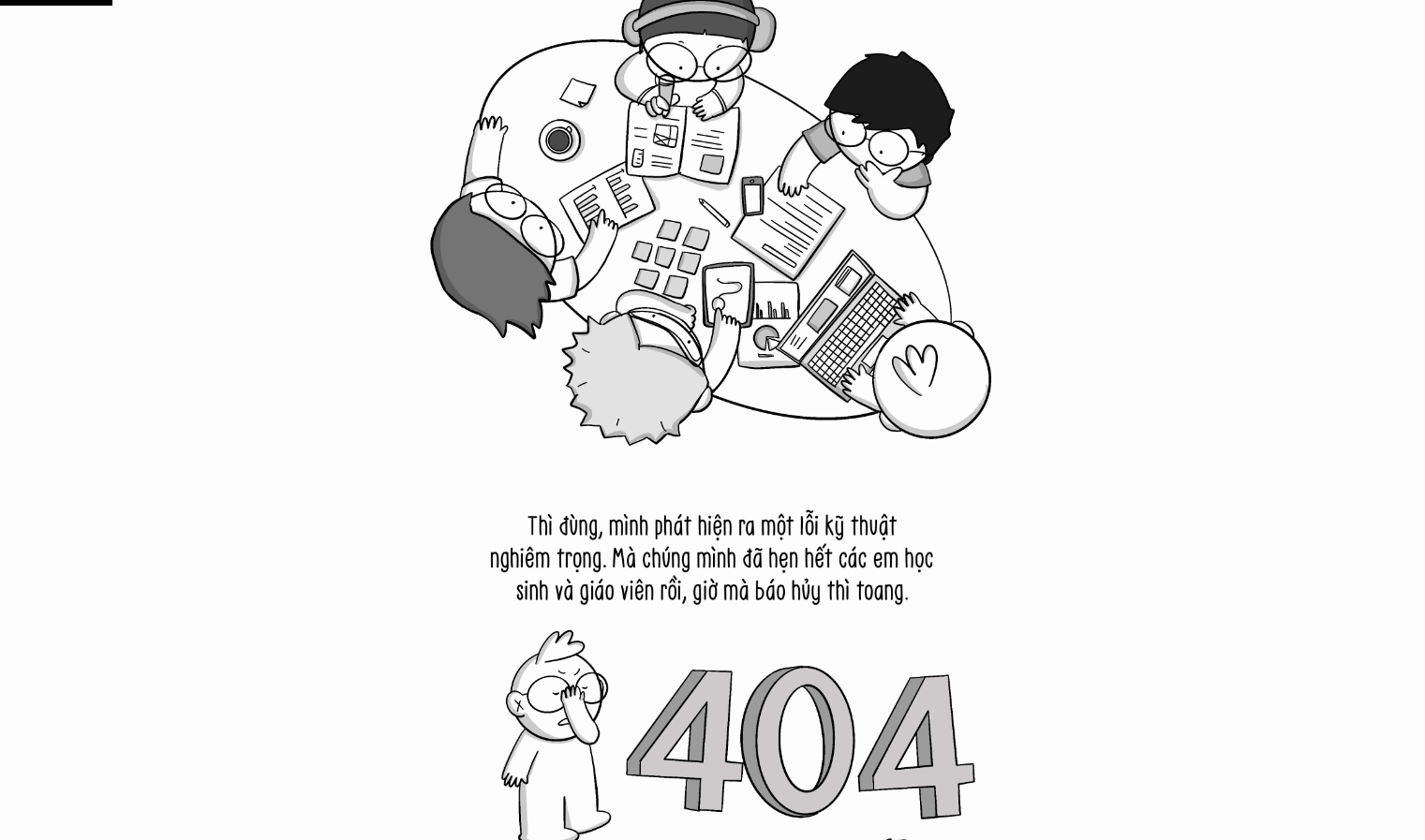
scroll to position [1944, 0]
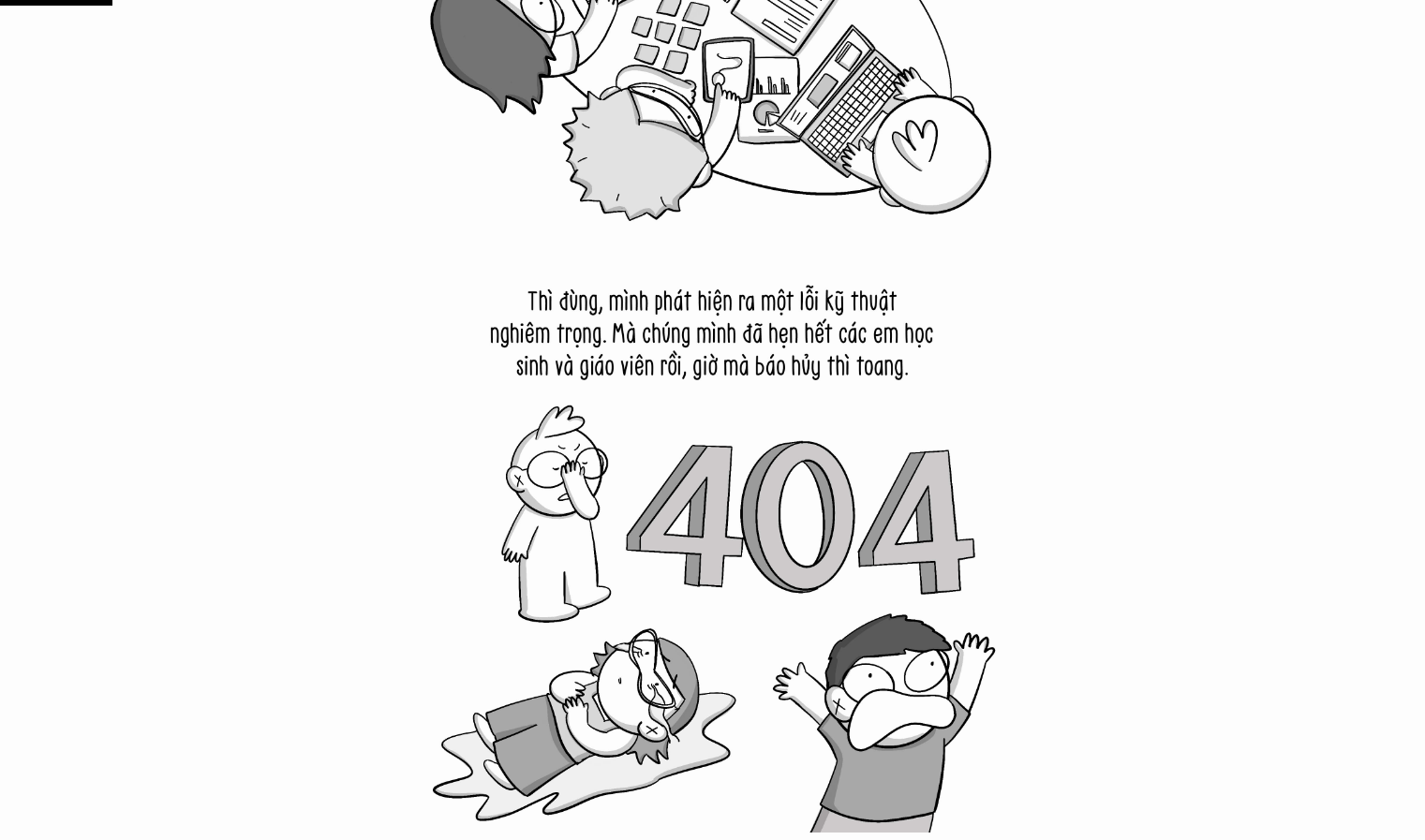
click at [567, 320] on img at bounding box center [713, 528] width 609 height 608
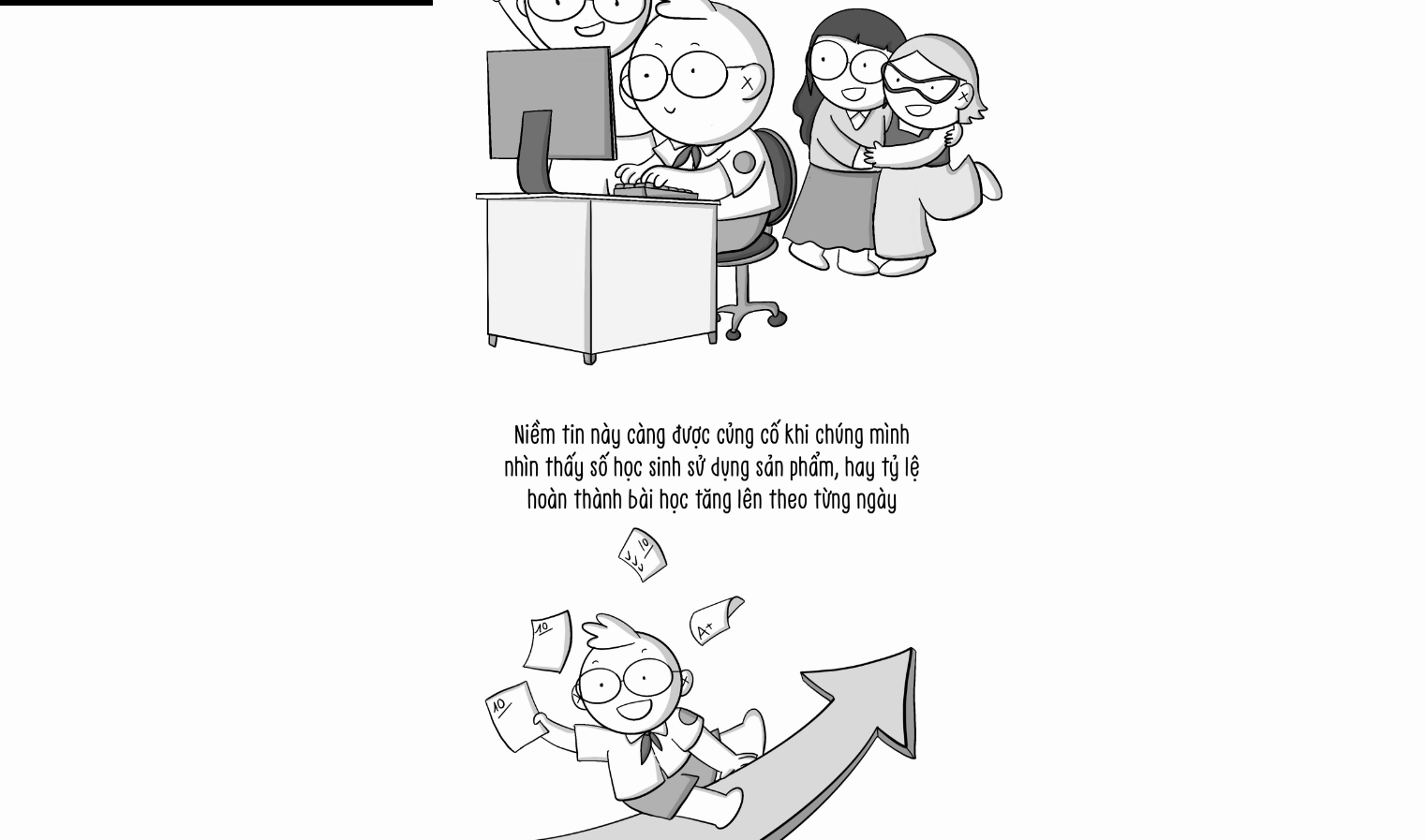
scroll to position [7291, 0]
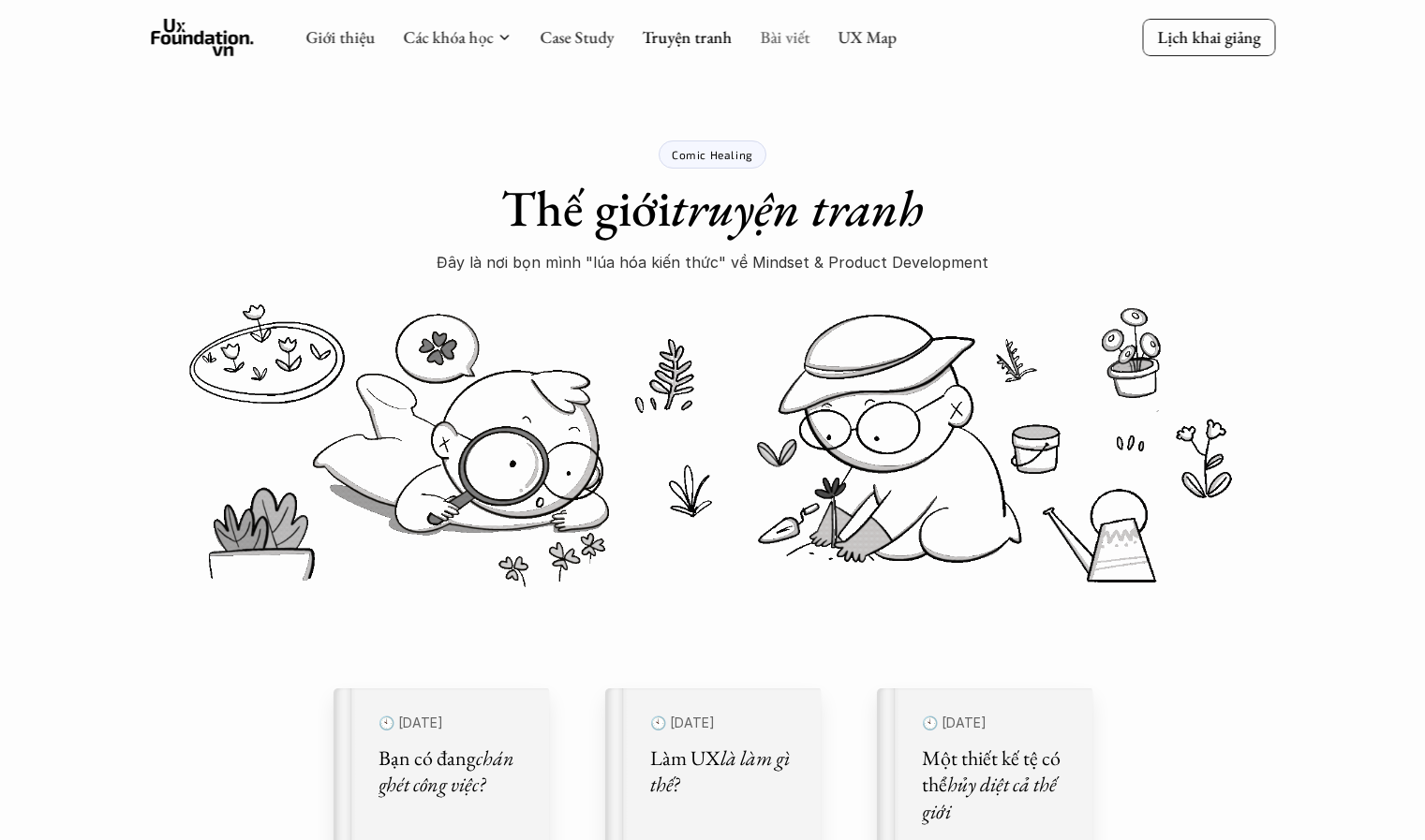
click at [786, 33] on link "Bài viết" at bounding box center [785, 37] width 50 height 22
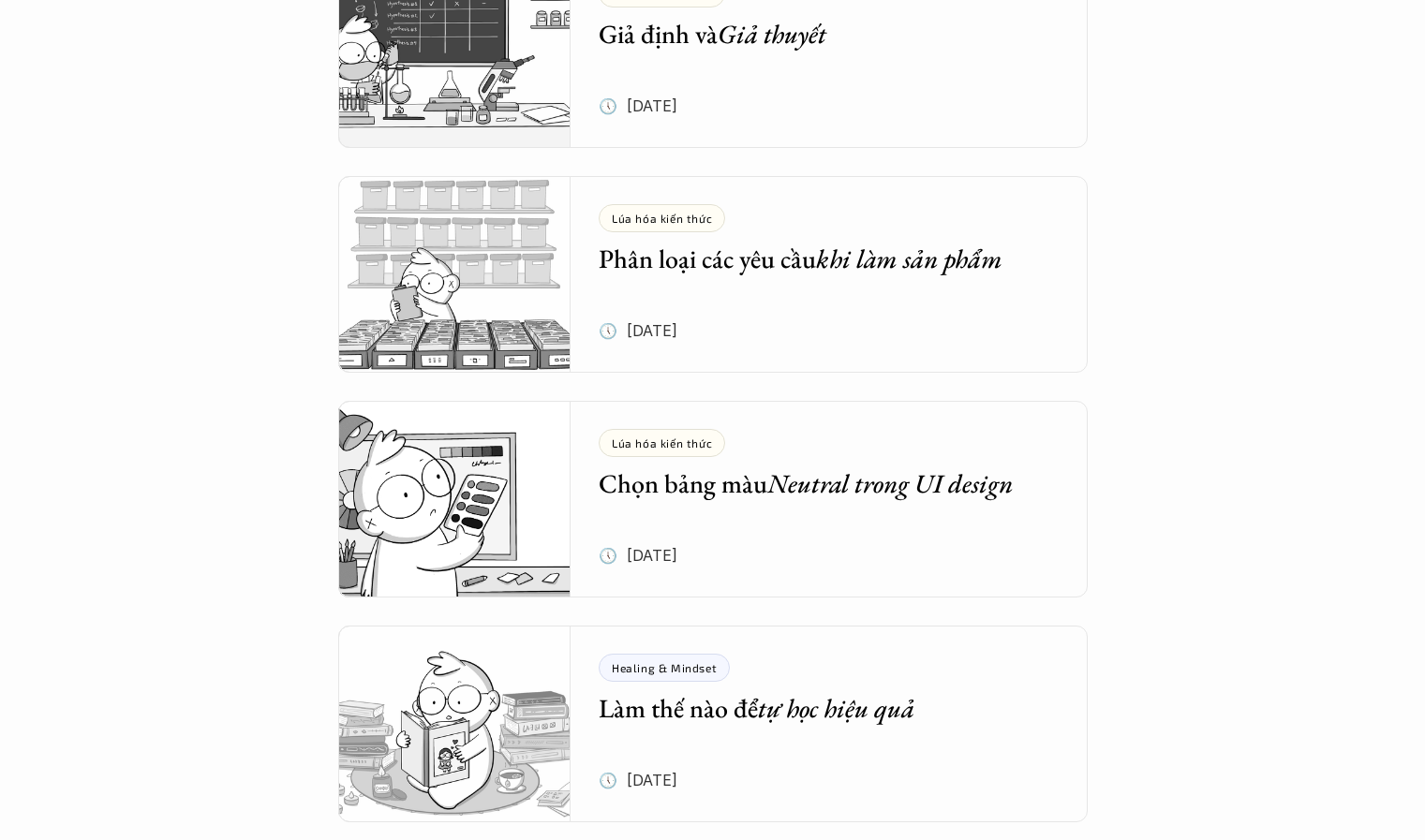
scroll to position [2352, 0]
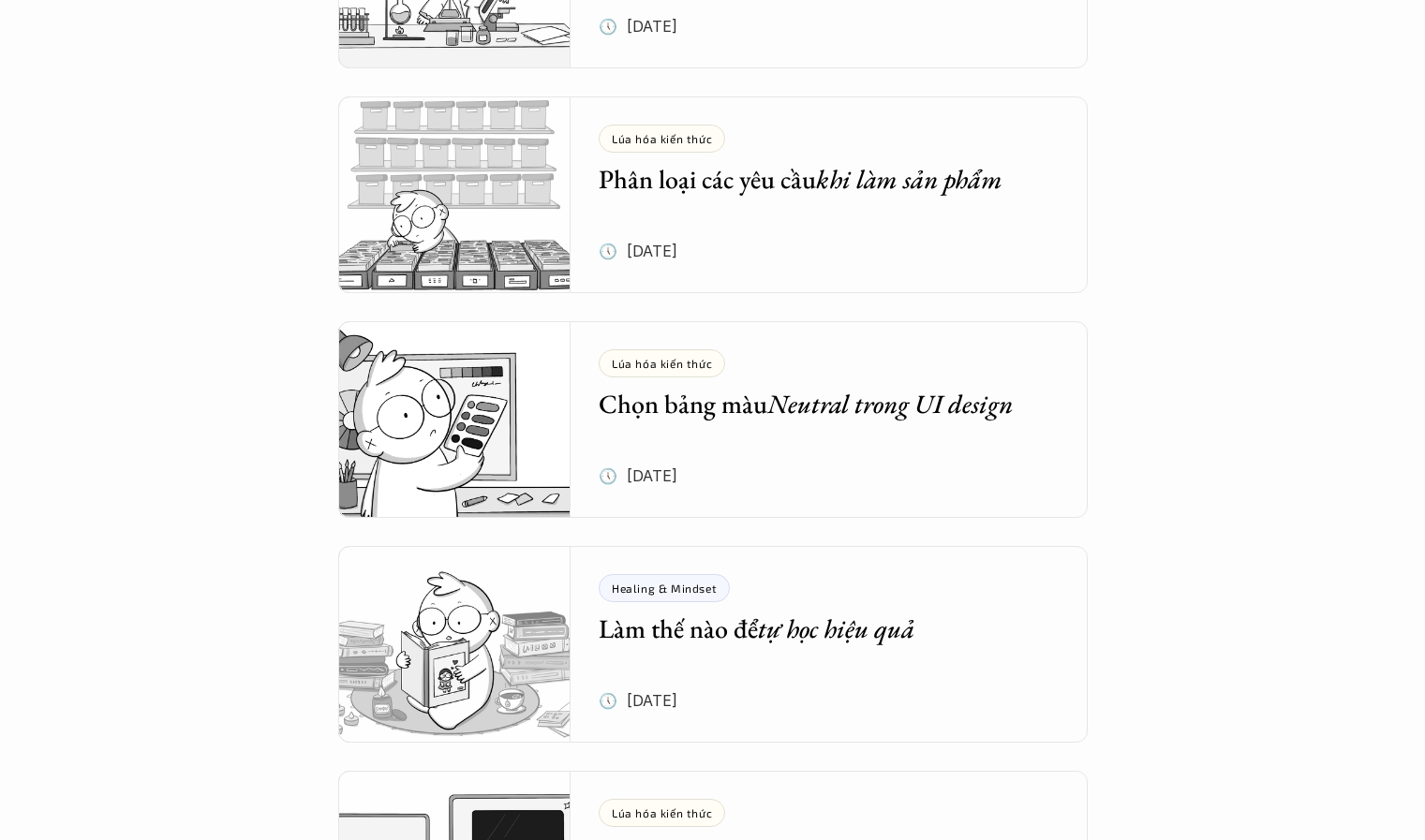
click at [727, 400] on h5 "Chọn bảng màu Neutral trong UI design" at bounding box center [814, 404] width 433 height 34
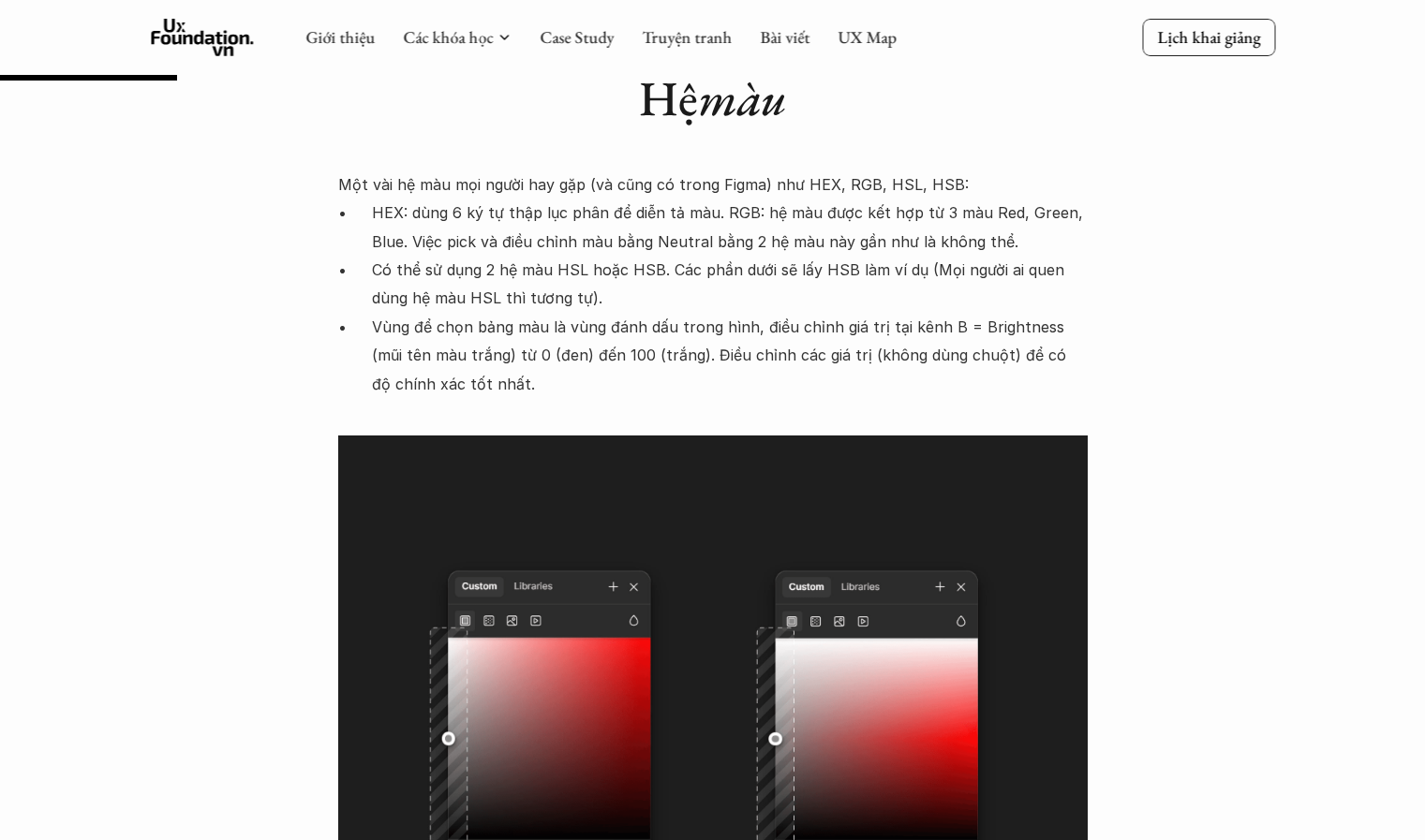
scroll to position [2378, 0]
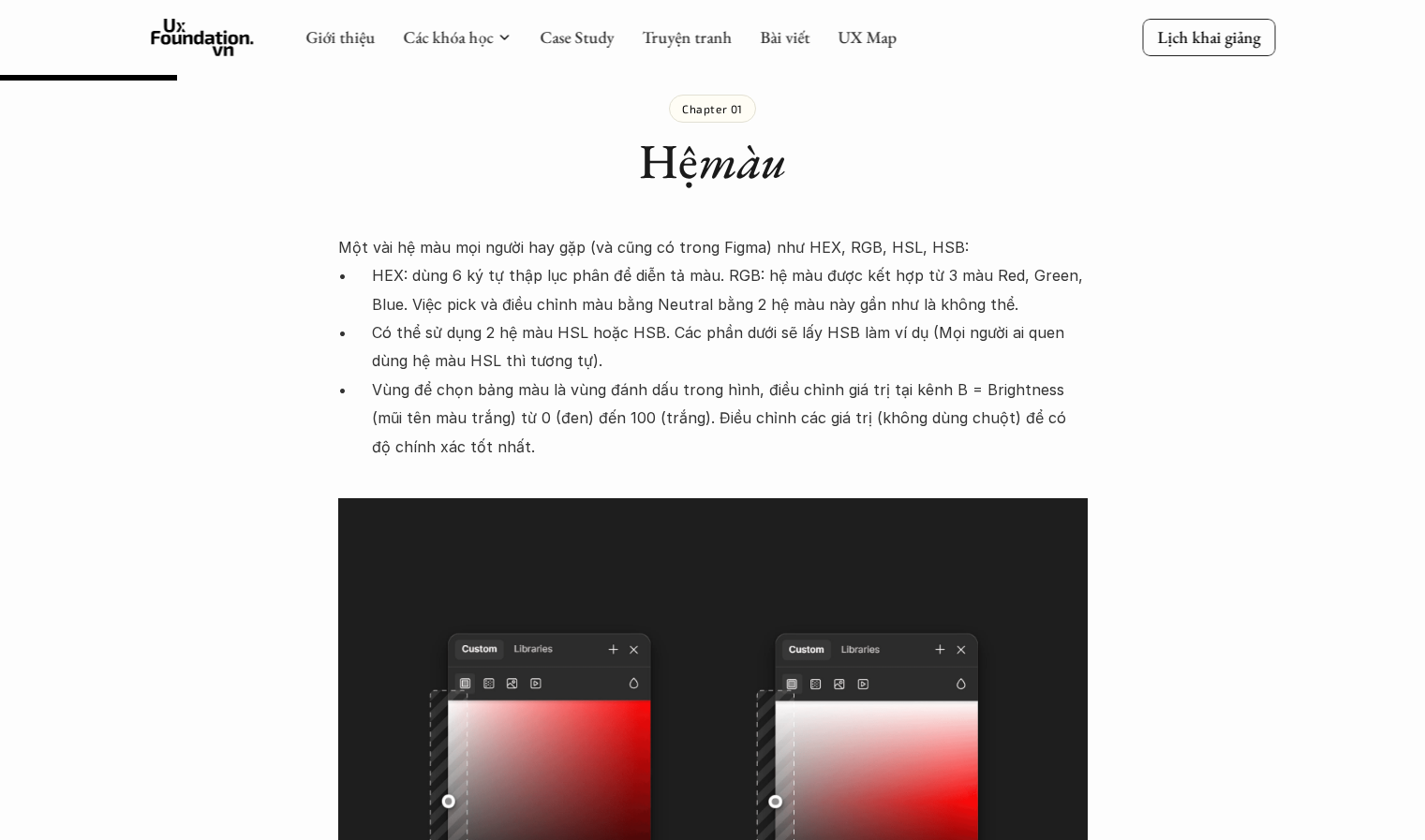
drag, startPoint x: 632, startPoint y: 271, endPoint x: 661, endPoint y: 396, distance: 128.3
click at [661, 396] on ul "HEX: dùng 6 ký tự thập lục phân để diễn tả màu. RGB: hệ màu được kết hợp từ 3 m…" at bounding box center [713, 361] width 750 height 200
click at [661, 396] on p "Vùng để chọn bảng màu là vùng đánh dấu trong hình, điều chỉnh giá trị tại kênh …" at bounding box center [730, 419] width 716 height 85
drag, startPoint x: 661, startPoint y: 396, endPoint x: 595, endPoint y: 229, distance: 179.6
click at [595, 234] on div "Một vài hệ màu mọi người hay gặp (và cũng có trong Figma) như HEX, RGB, HSL, HS…" at bounding box center [713, 759] width 750 height 1053
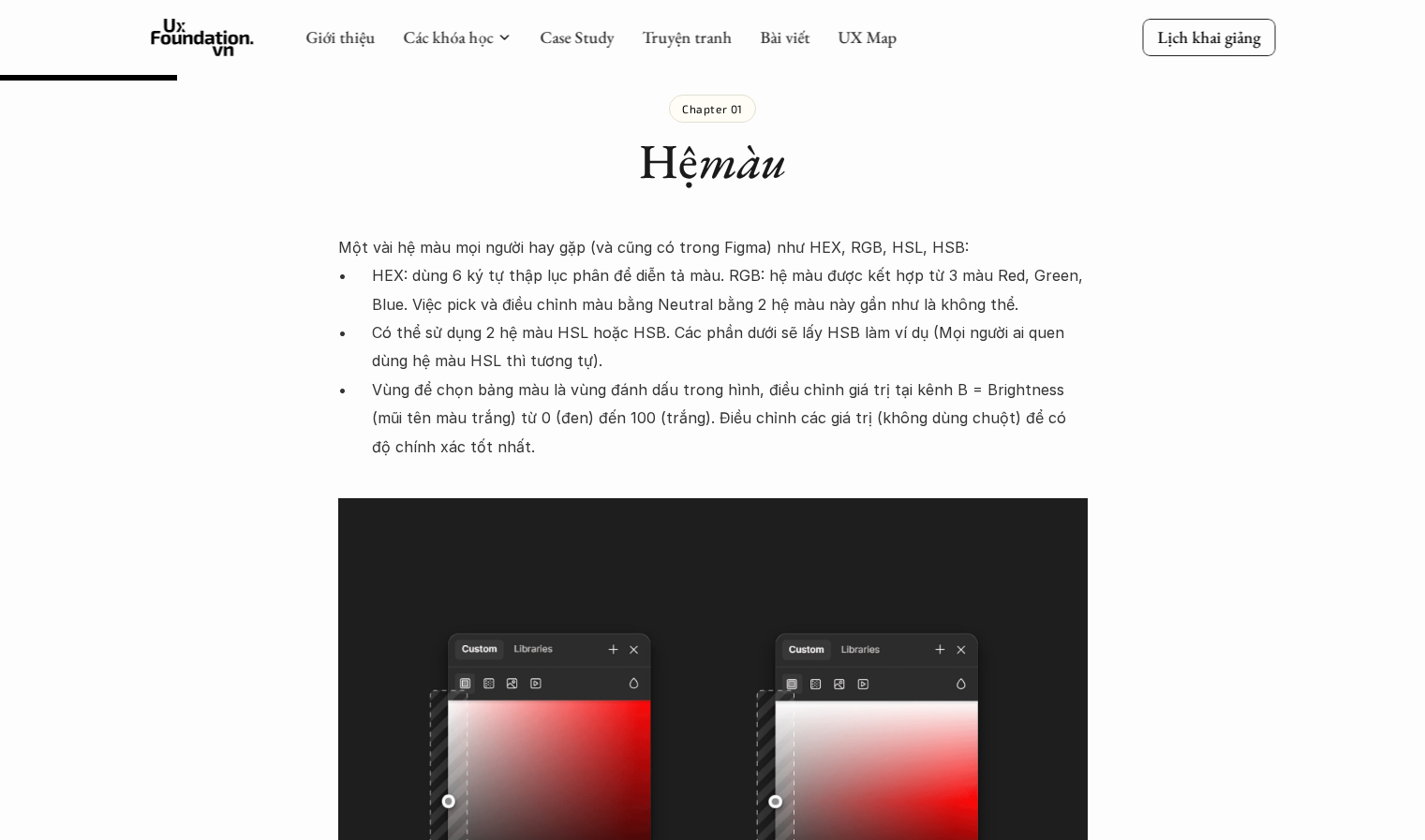
click at [595, 234] on p "Một vài hệ màu mọi người hay gặp (và cũng có trong Figma) như HEX, RGB, HSL, HS…" at bounding box center [713, 248] width 750 height 28
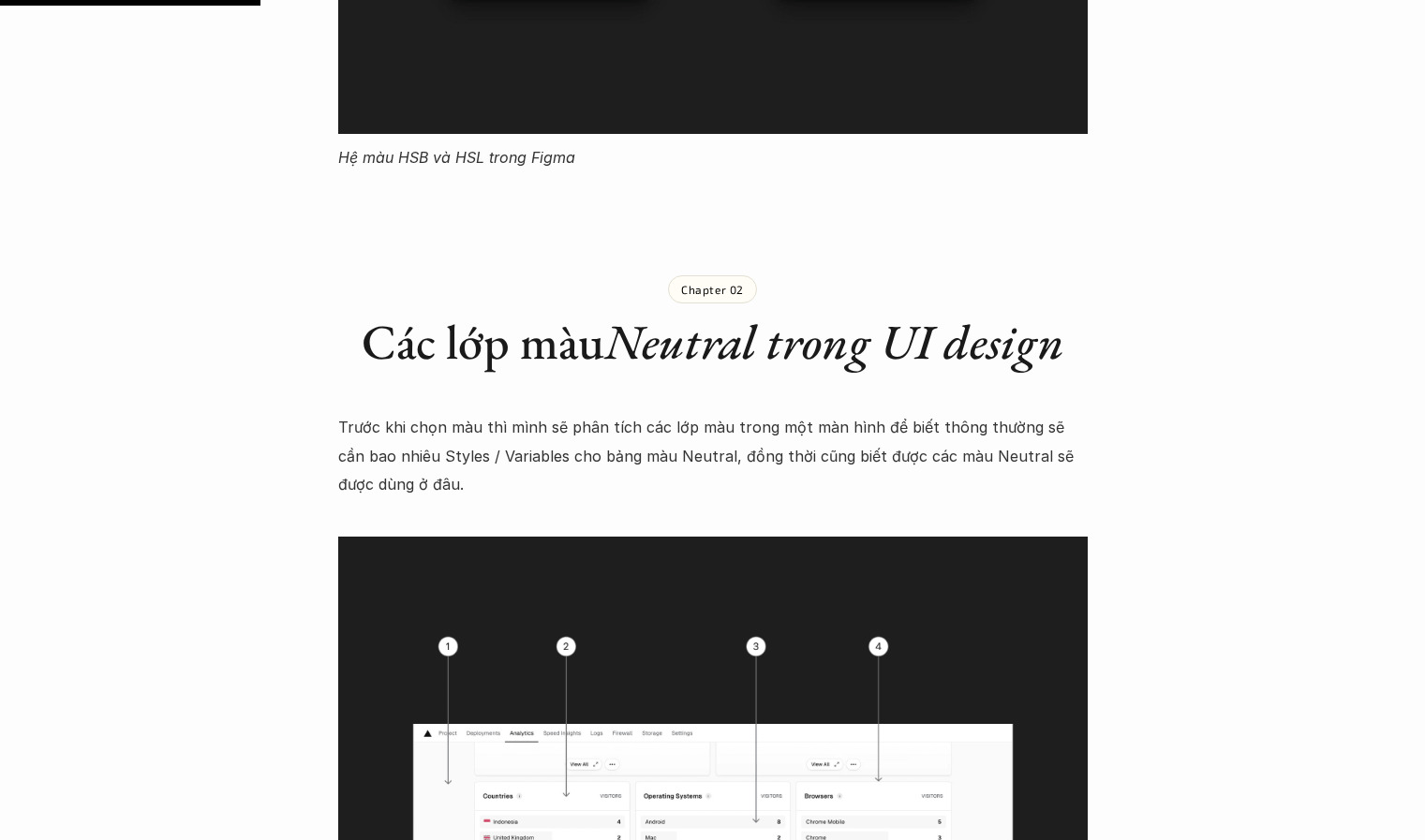
scroll to position [3492, 0]
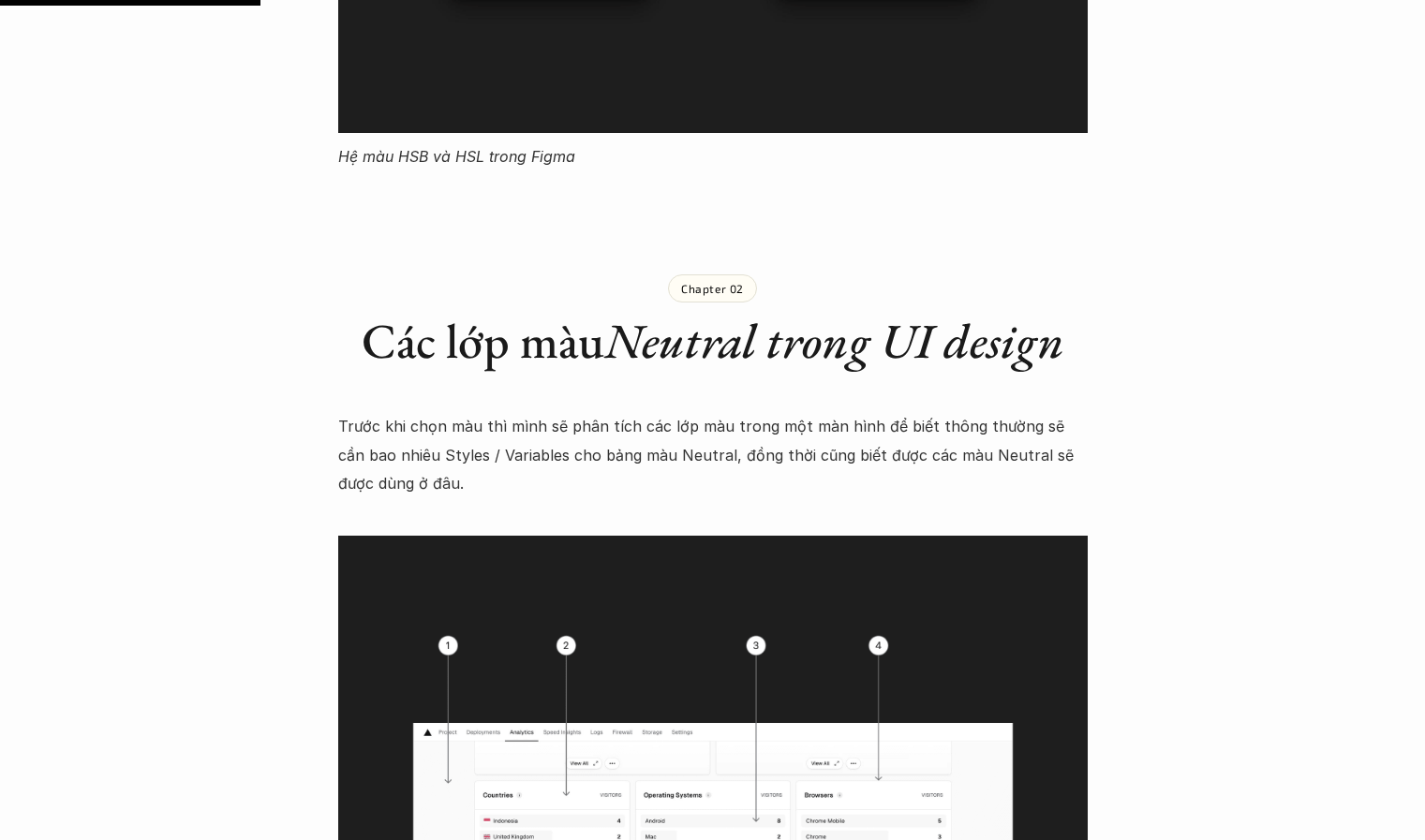
drag, startPoint x: 611, startPoint y: 317, endPoint x: 658, endPoint y: 447, distance: 138.2
click at [658, 447] on p "Trước khi chọn màu thì mình sẽ phân tích các lớp màu trong một màn hình để biết…" at bounding box center [713, 455] width 750 height 85
drag, startPoint x: 658, startPoint y: 447, endPoint x: 611, endPoint y: 402, distance: 65.1
click at [611, 413] on p "Trước khi chọn màu thì mình sẽ phân tích các lớp màu trong một màn hình để biết…" at bounding box center [713, 455] width 750 height 85
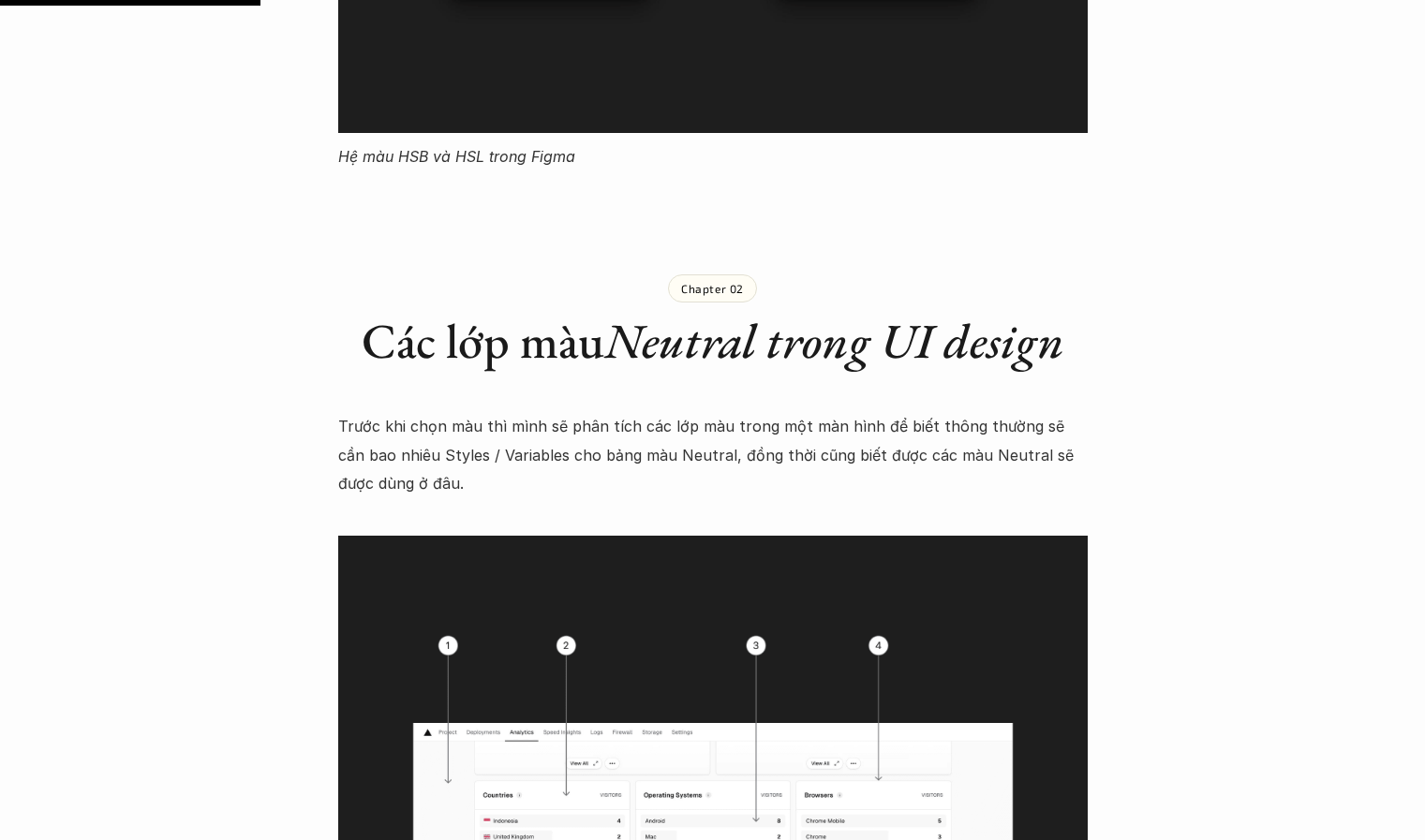
click at [611, 413] on p "Trước khi chọn màu thì mình sẽ phân tích các lớp màu trong một màn hình để biết…" at bounding box center [713, 455] width 750 height 85
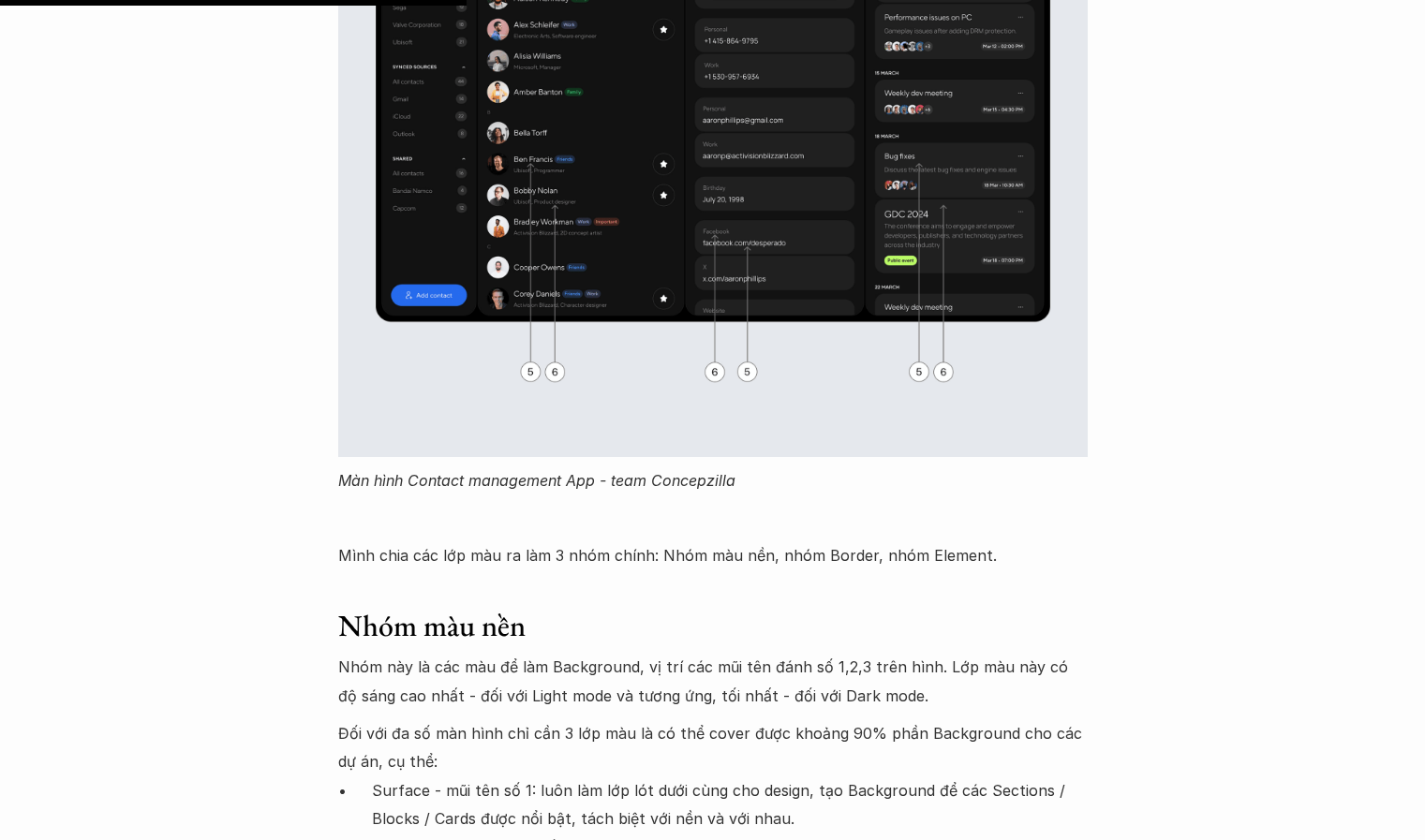
scroll to position [6255, 0]
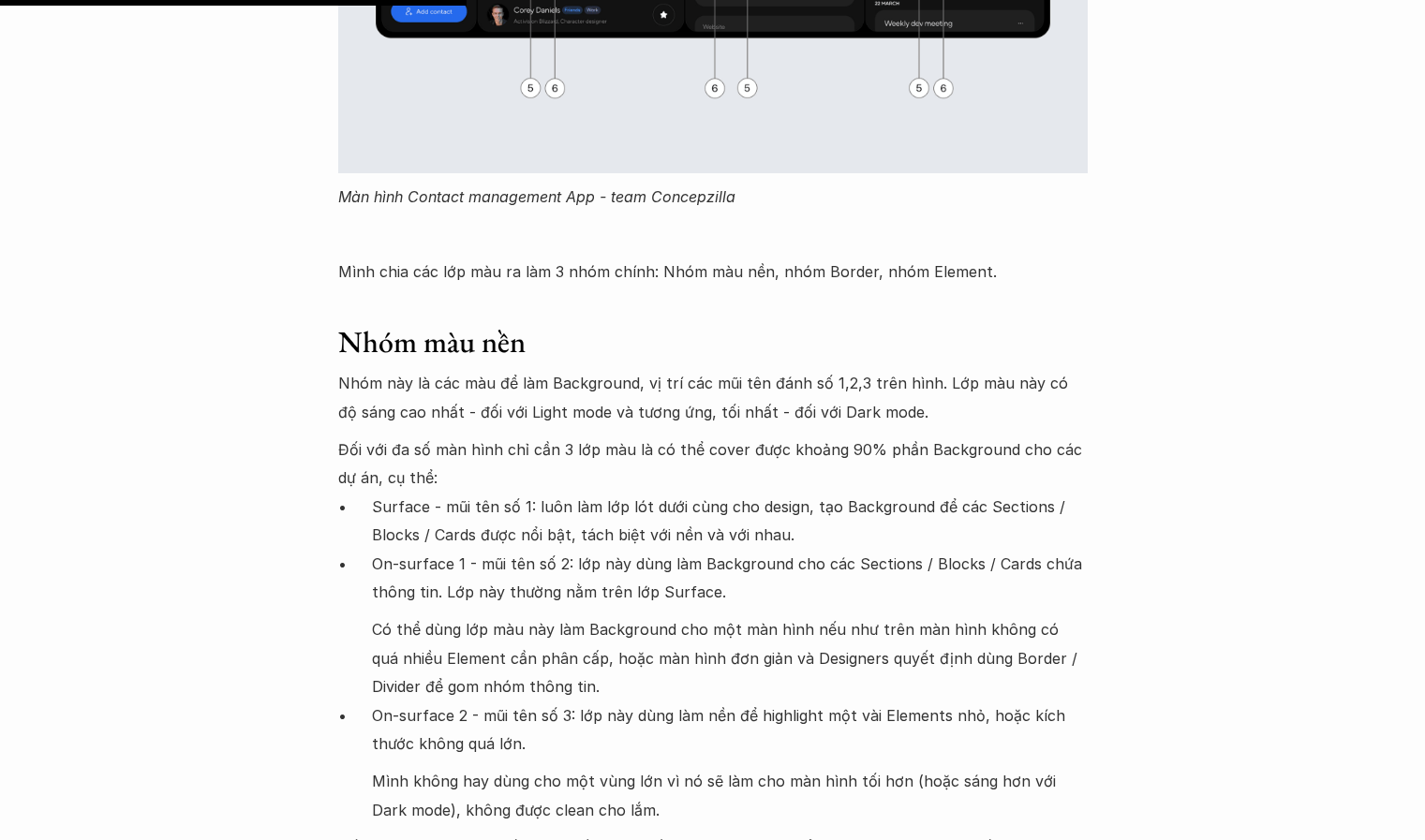
drag, startPoint x: 576, startPoint y: 403, endPoint x: 636, endPoint y: 545, distance: 154.2
click at [636, 550] on p "On-surface 1 - mũi tên số 2: lớp này dùng làm Background cho các Sections / Blo…" at bounding box center [730, 578] width 716 height 57
drag, startPoint x: 636, startPoint y: 545, endPoint x: 543, endPoint y: 301, distance: 261.1
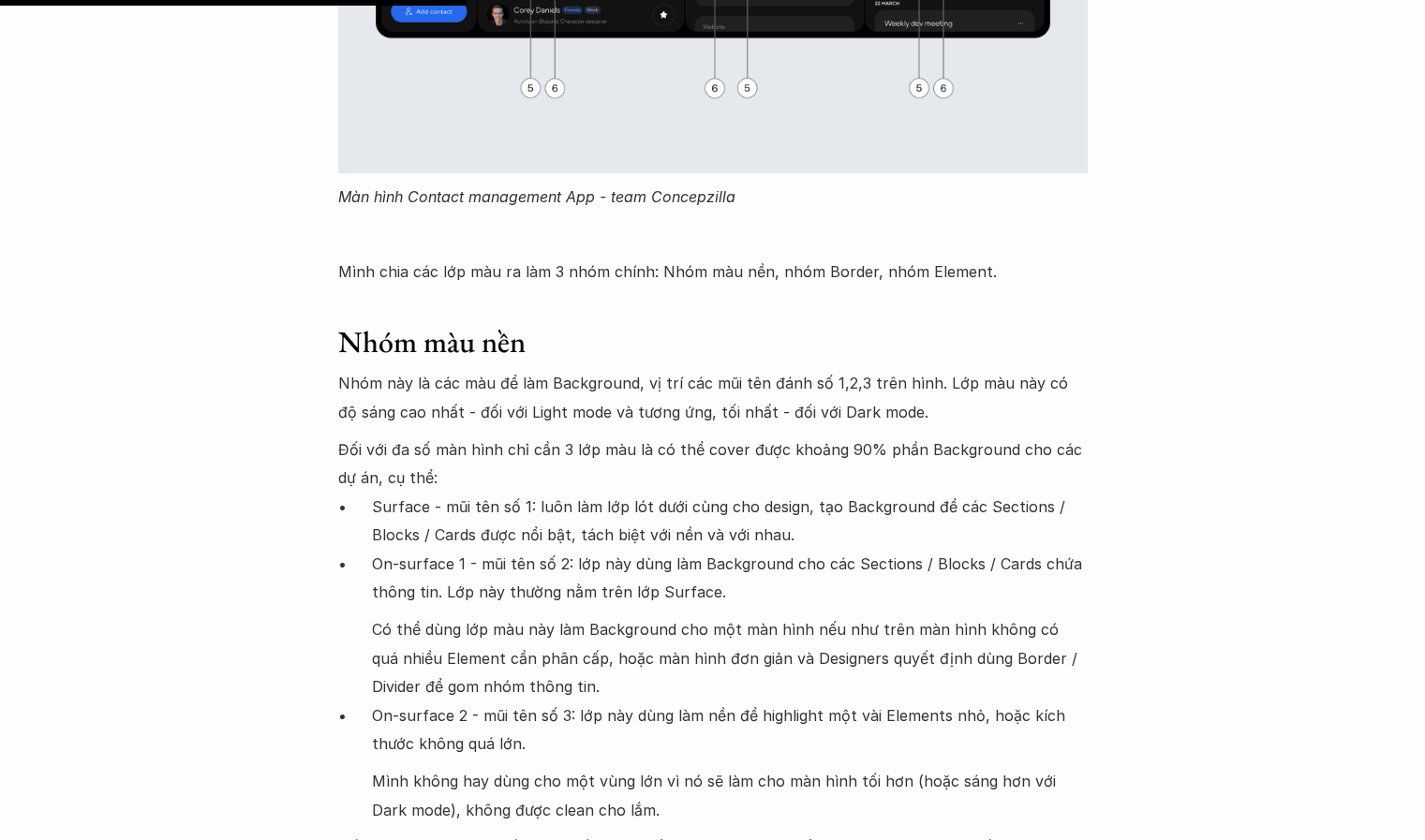
click at [543, 324] on h3 "Nhóm màu nền" at bounding box center [713, 342] width 750 height 36
drag, startPoint x: 493, startPoint y: 329, endPoint x: 642, endPoint y: 644, distance: 348.5
click at [642, 644] on p "Có thể dùng lớp màu này làm Background cho một màn hình nếu như trên màn hình k…" at bounding box center [730, 658] width 716 height 85
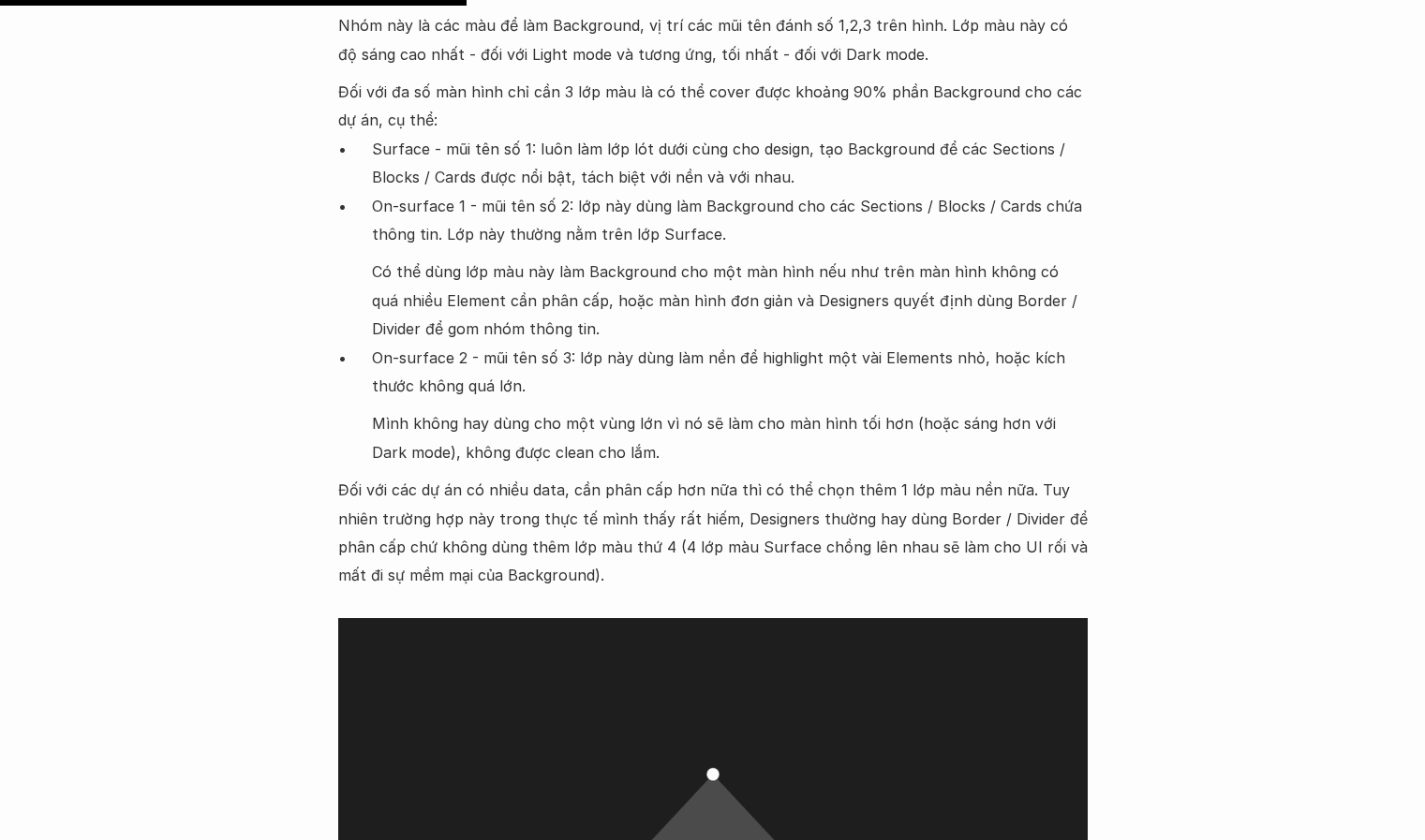
scroll to position [6616, 0]
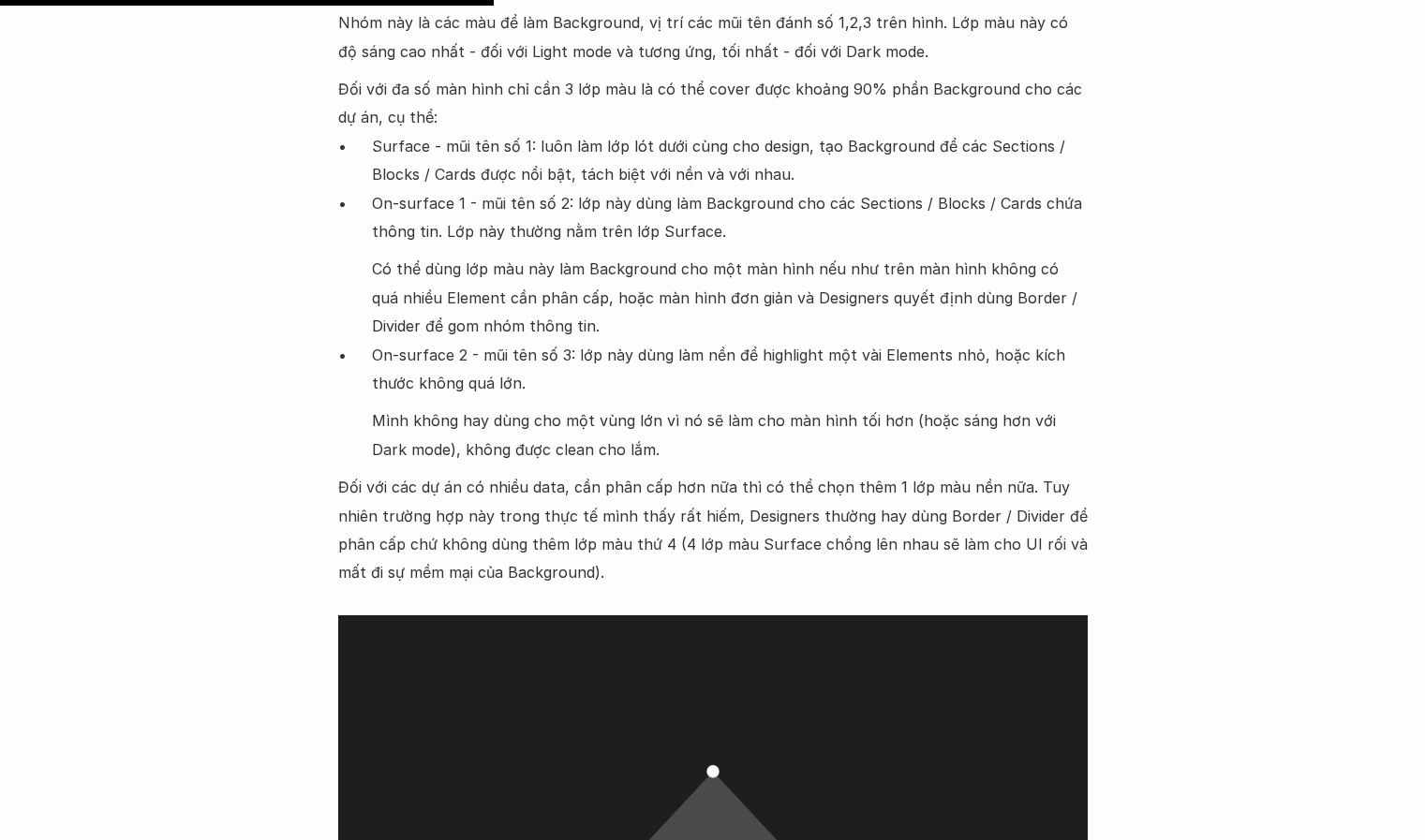
drag, startPoint x: 715, startPoint y: 392, endPoint x: 625, endPoint y: 261, distance: 158.9
click at [625, 261] on ul "Surface - mũi tên số 1: luôn làm lớp lót dưới cùng cho design, tạo Background đ…" at bounding box center [713, 298] width 750 height 332
click at [625, 261] on p "Có thể dùng lớp màu này làm Background cho một màn hình nếu như trên màn hình k…" at bounding box center [730, 297] width 716 height 85
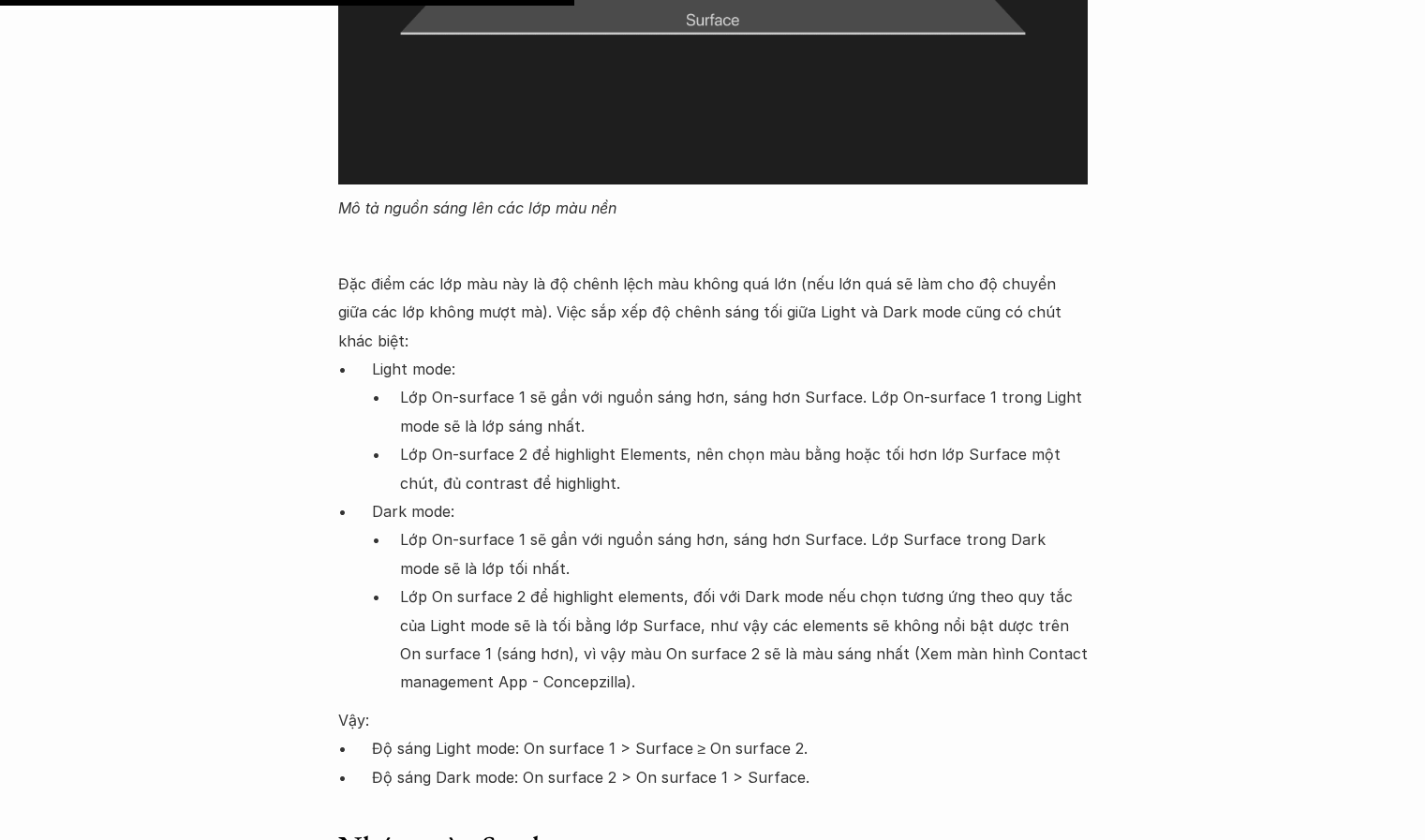
scroll to position [7690, 0]
drag, startPoint x: 516, startPoint y: 239, endPoint x: 611, endPoint y: 629, distance: 401.4
click at [611, 629] on p "Lớp On surface 2 để highlight elements, đối với Dark mode nếu chọn tương ứng th…" at bounding box center [744, 638] width 688 height 114
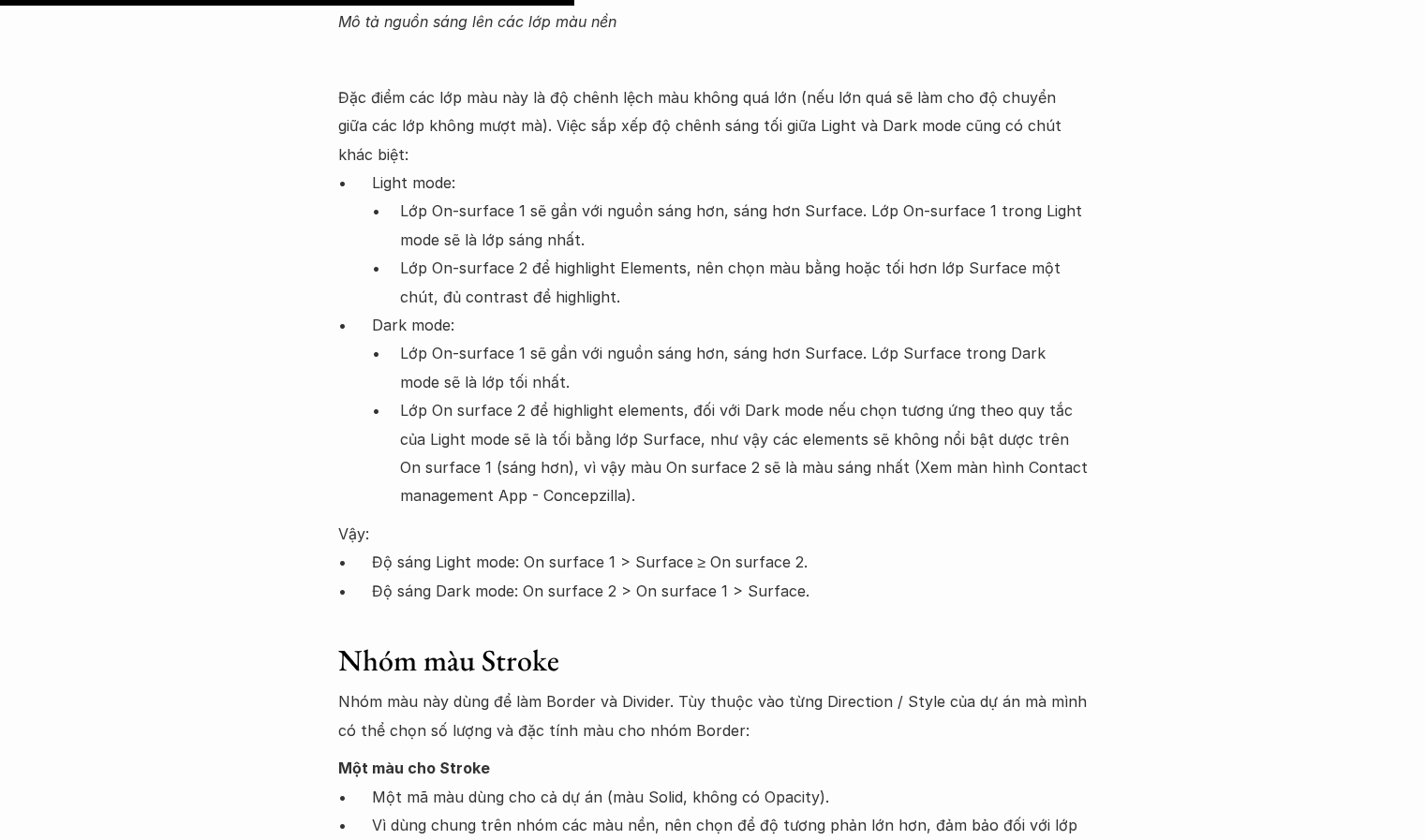
scroll to position [7908, 0]
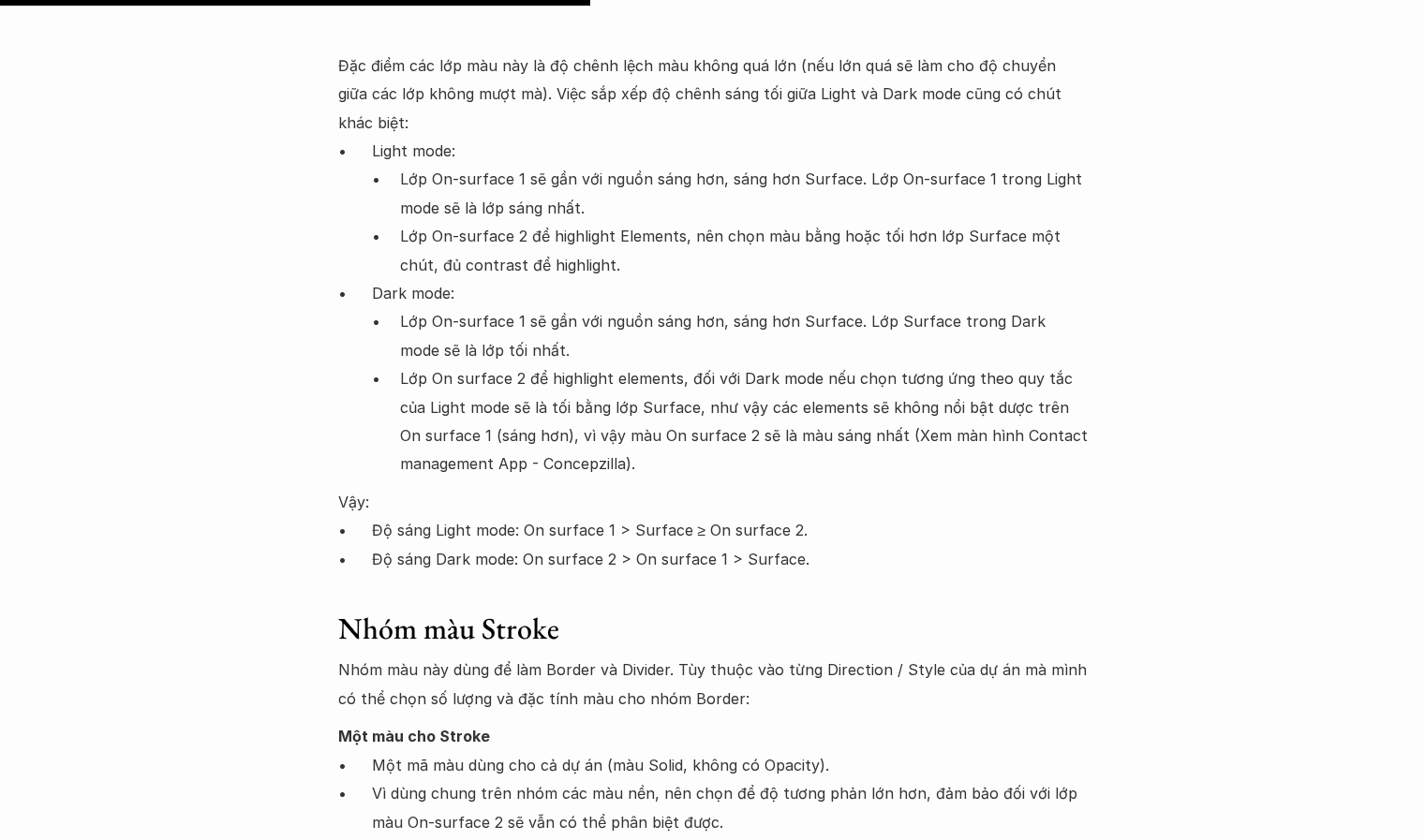
drag, startPoint x: 695, startPoint y: 523, endPoint x: 638, endPoint y: 442, distance: 99.0
click at [638, 488] on p "Vậy:" at bounding box center [713, 502] width 750 height 28
drag, startPoint x: 543, startPoint y: 427, endPoint x: 689, endPoint y: 500, distance: 163.2
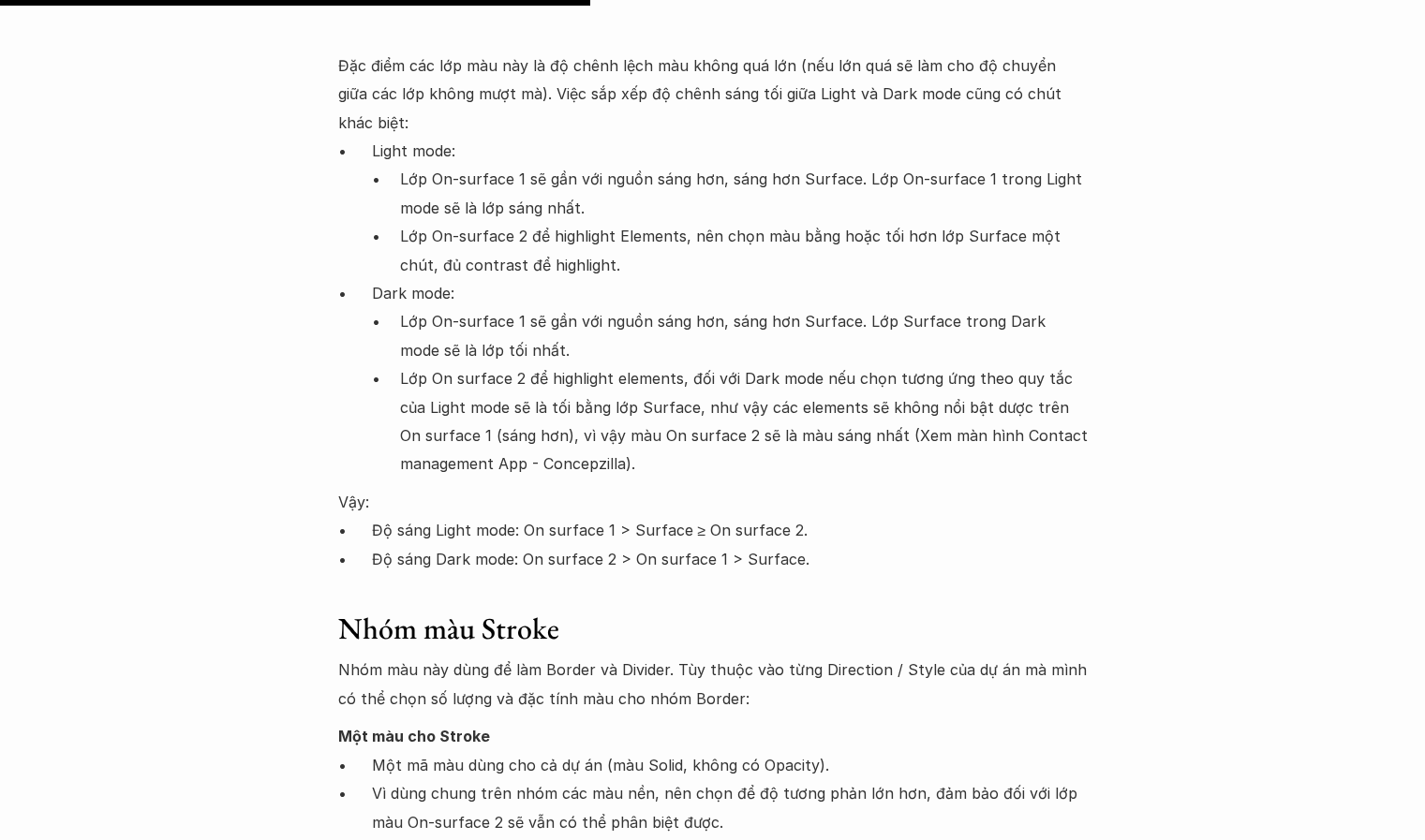
click at [689, 545] on p "Độ sáng Dark mode: On surface 2 > On surface 1 > Surface." at bounding box center [730, 559] width 716 height 28
drag, startPoint x: 689, startPoint y: 500, endPoint x: 579, endPoint y: 437, distance: 126.8
click at [579, 488] on p "Vậy:" at bounding box center [713, 502] width 750 height 28
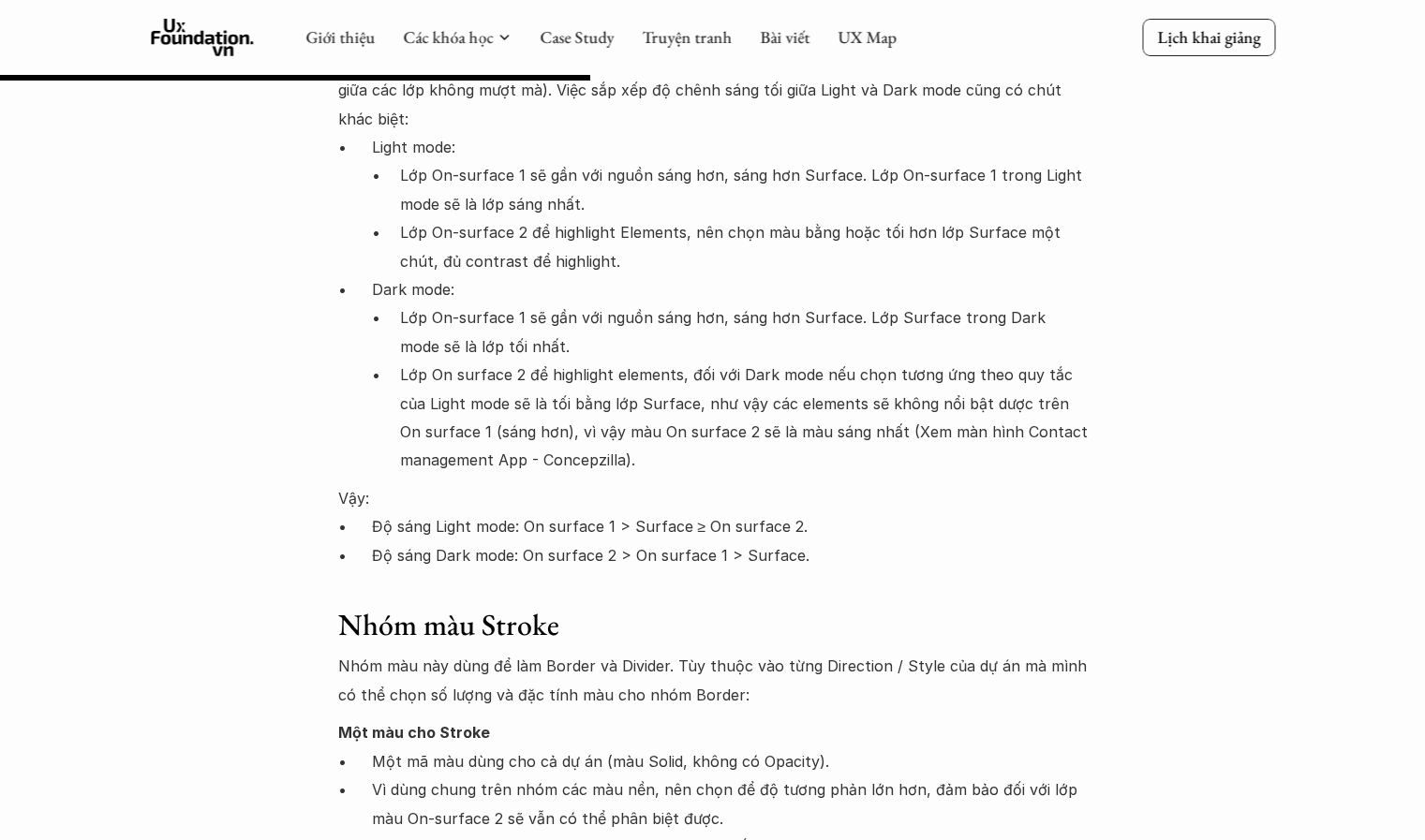
scroll to position [7911, 0]
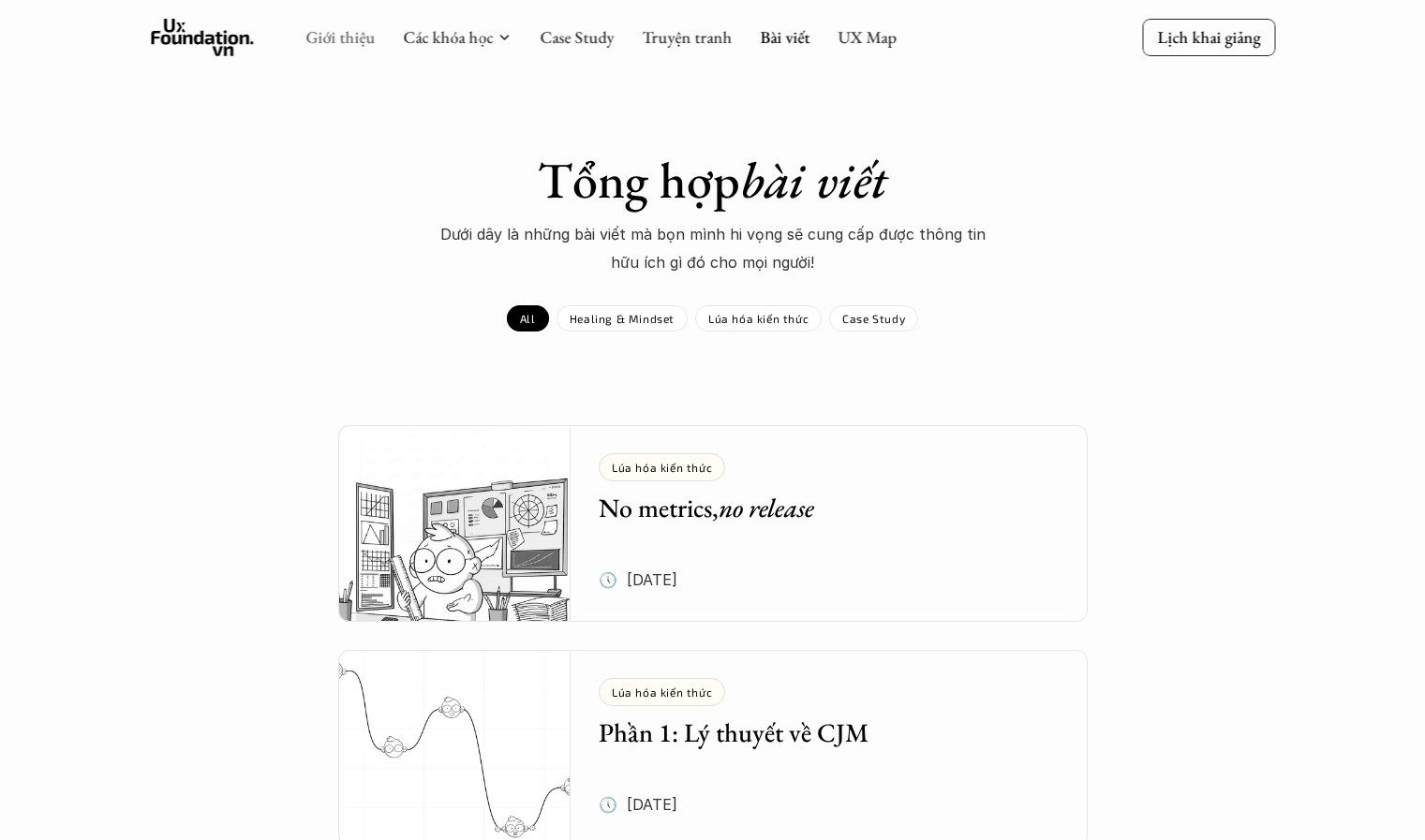
click at [361, 34] on link "Giới thiệu" at bounding box center [340, 37] width 70 height 22
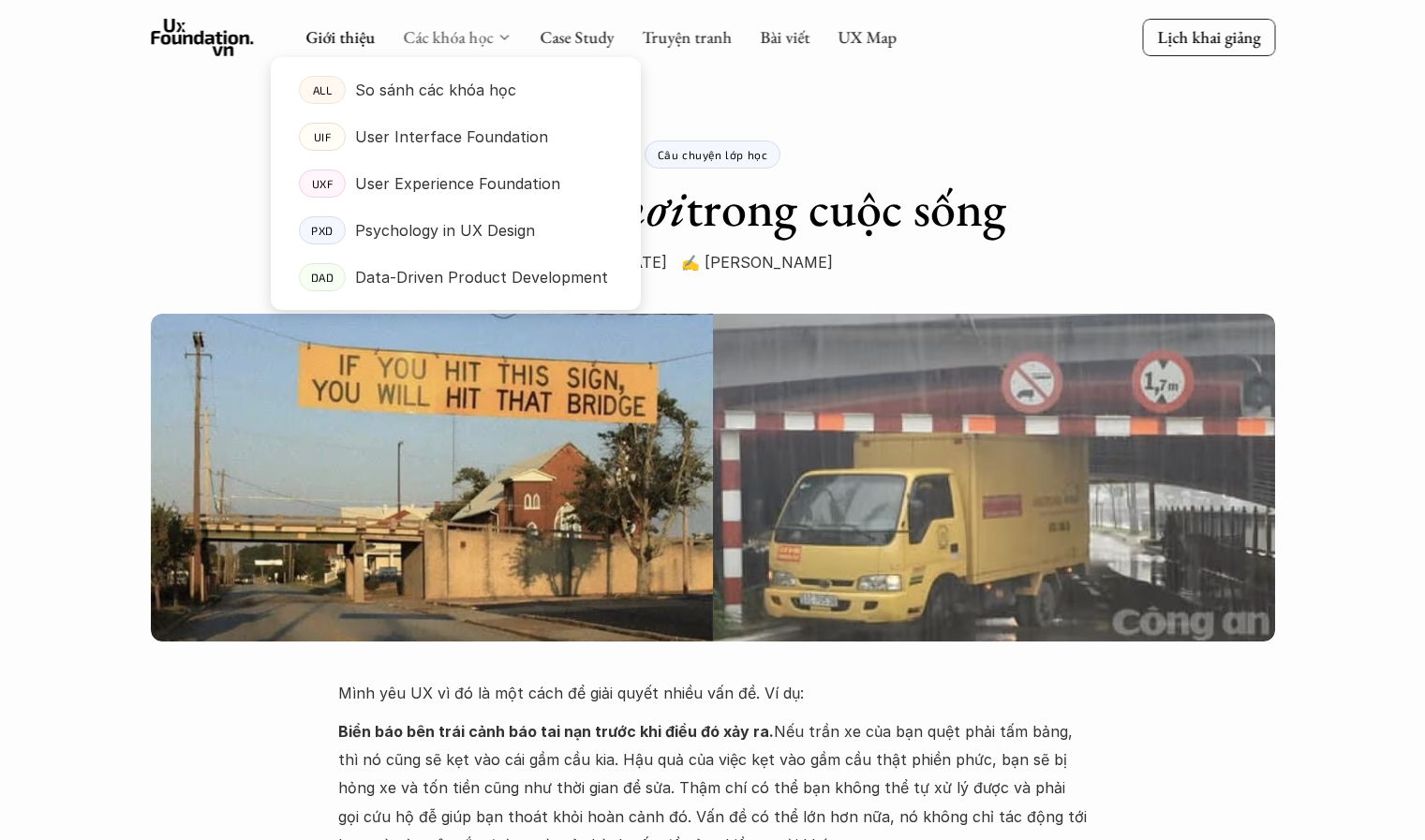
click at [463, 35] on link "Các khóa học" at bounding box center [447, 37] width 89 height 22
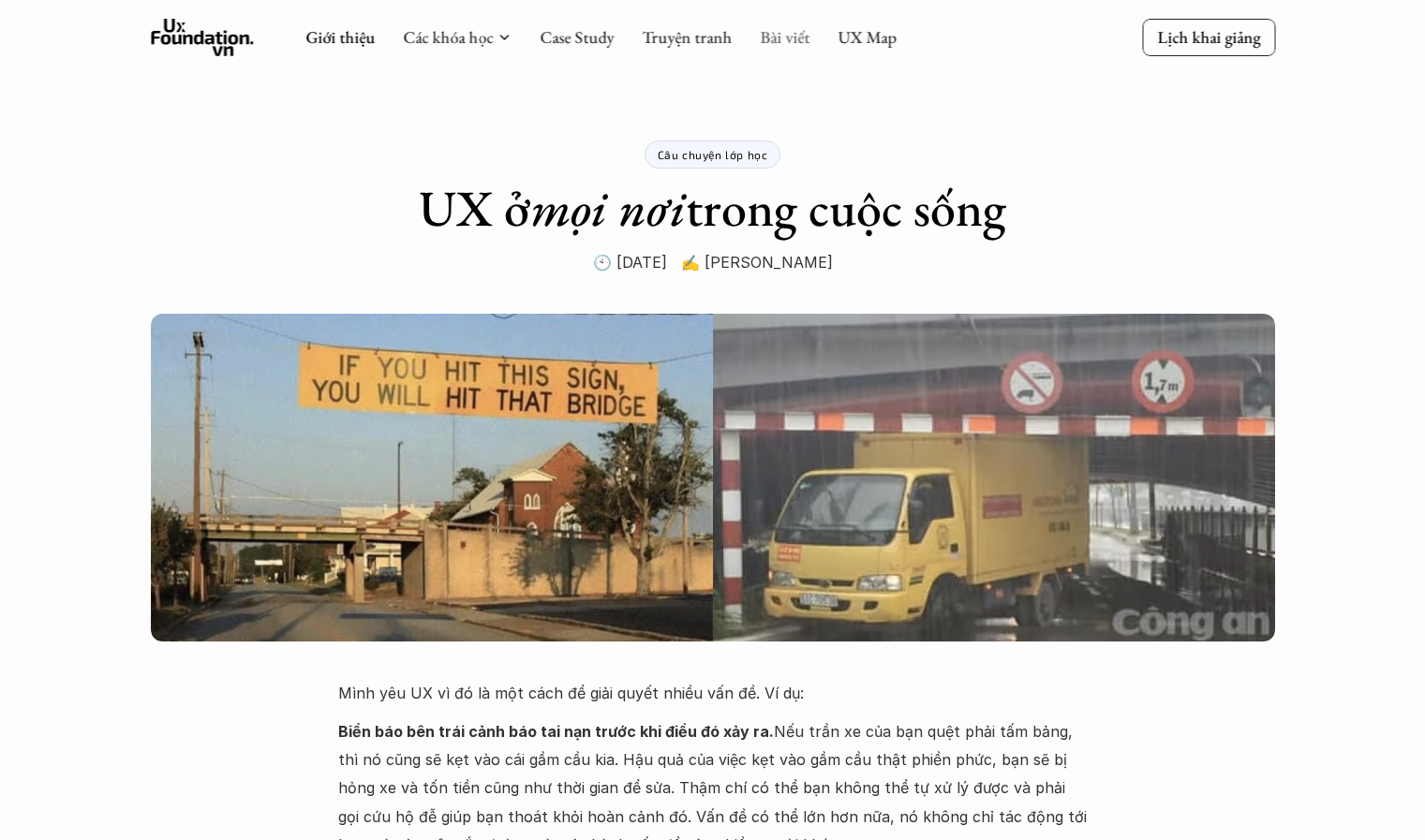
click at [786, 45] on link "Bài viết" at bounding box center [785, 37] width 50 height 22
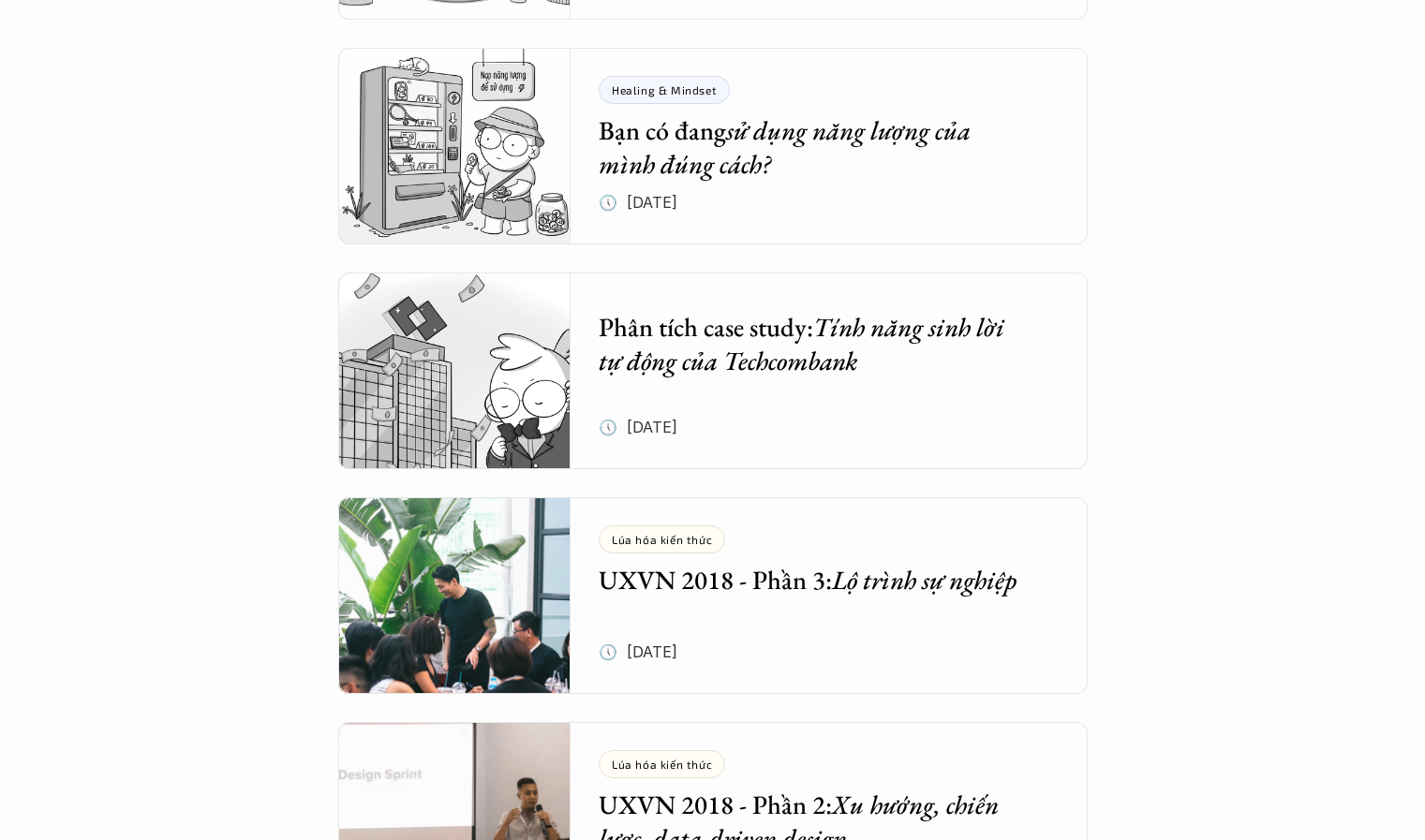
scroll to position [5178, 0]
